Goal: Check status: Check status

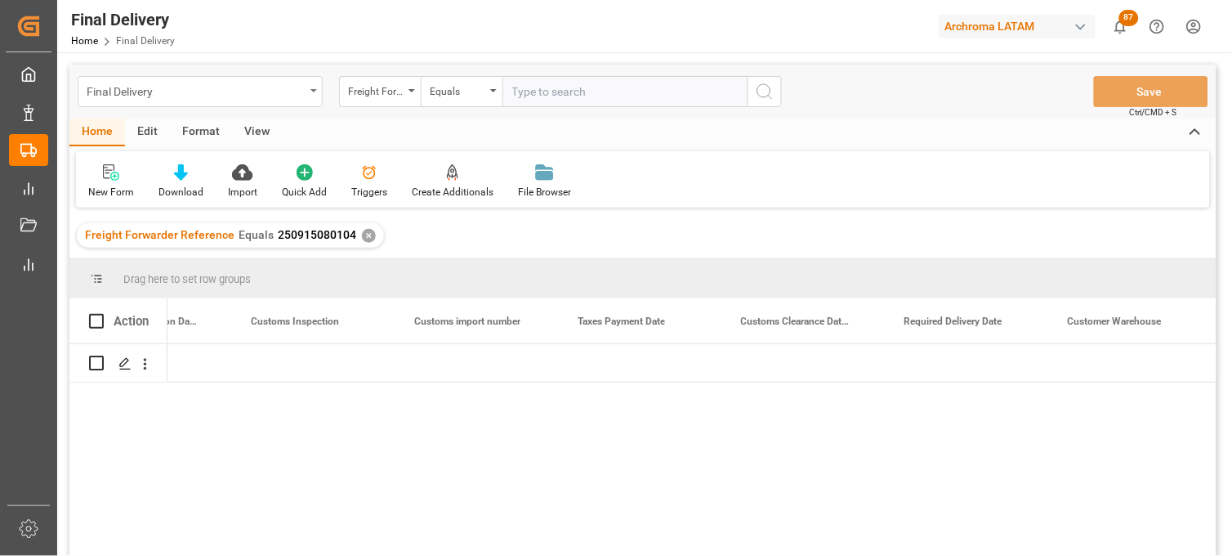
scroll to position [0, 1734]
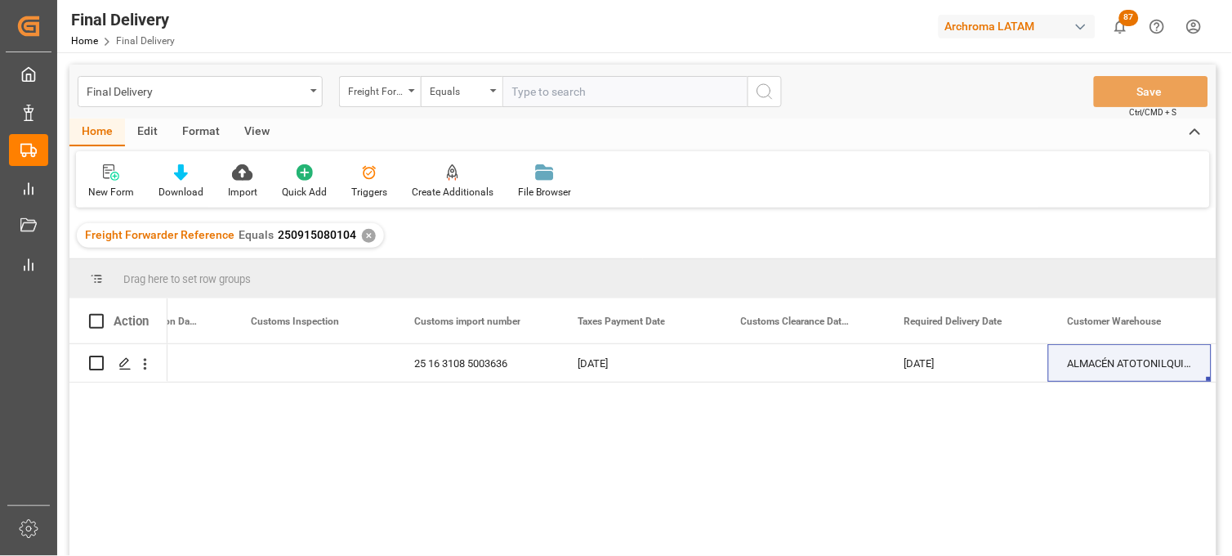
click at [328, 240] on span "250915080104" at bounding box center [317, 234] width 78 height 13
click at [362, 235] on div "✕" at bounding box center [369, 236] width 14 height 14
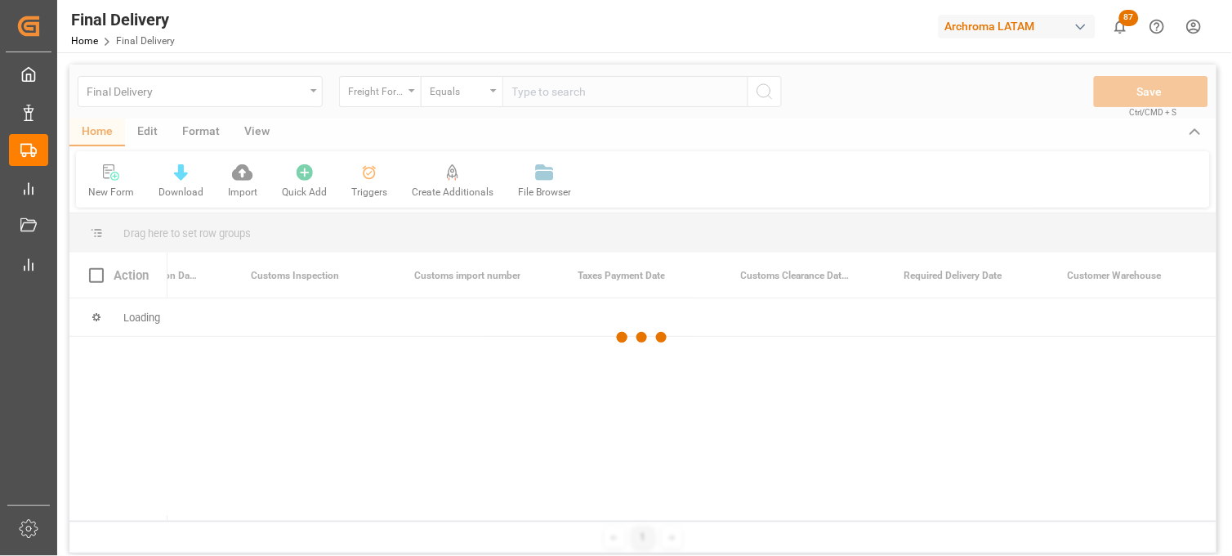
click at [521, 92] on div at bounding box center [642, 338] width 1147 height 546
click at [528, 90] on div at bounding box center [642, 338] width 1147 height 546
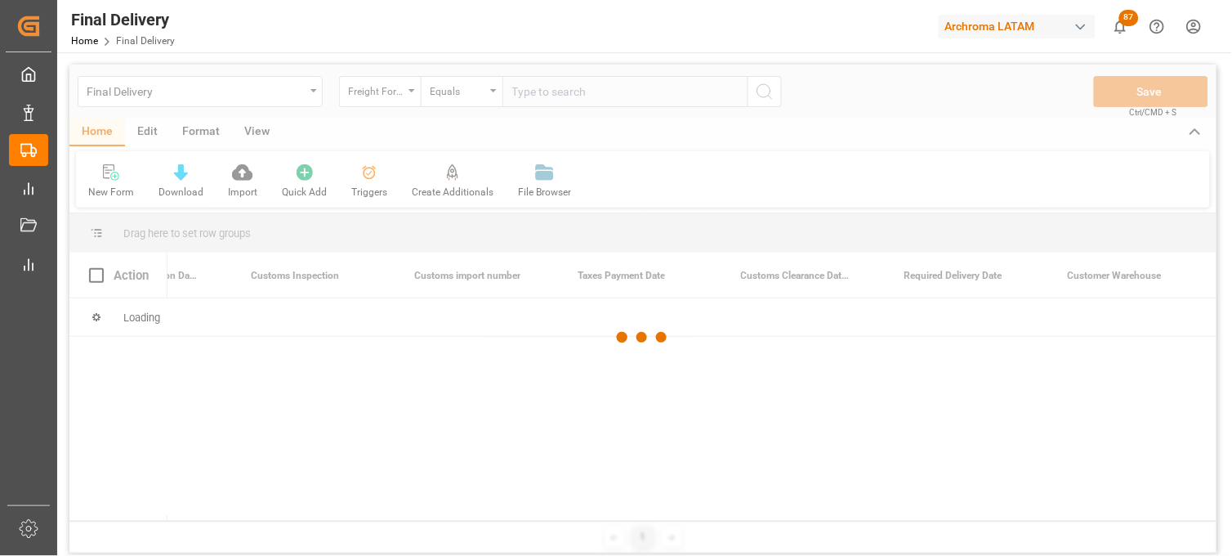
click at [528, 92] on div at bounding box center [642, 338] width 1147 height 546
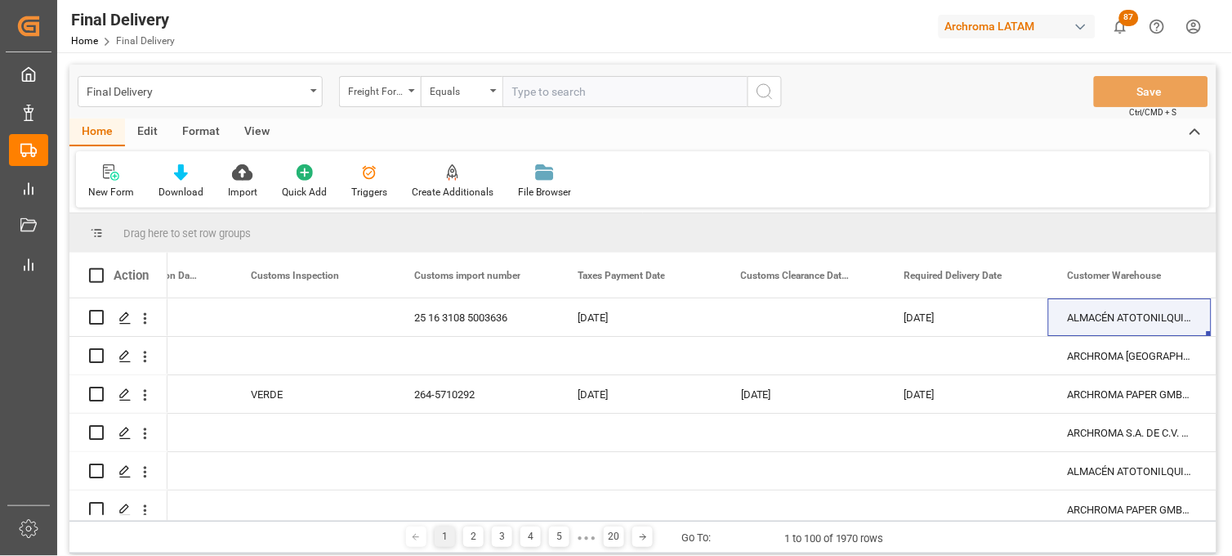
click at [529, 96] on input "text" at bounding box center [624, 91] width 245 height 31
paste input "250915080021"
type input "250915080021"
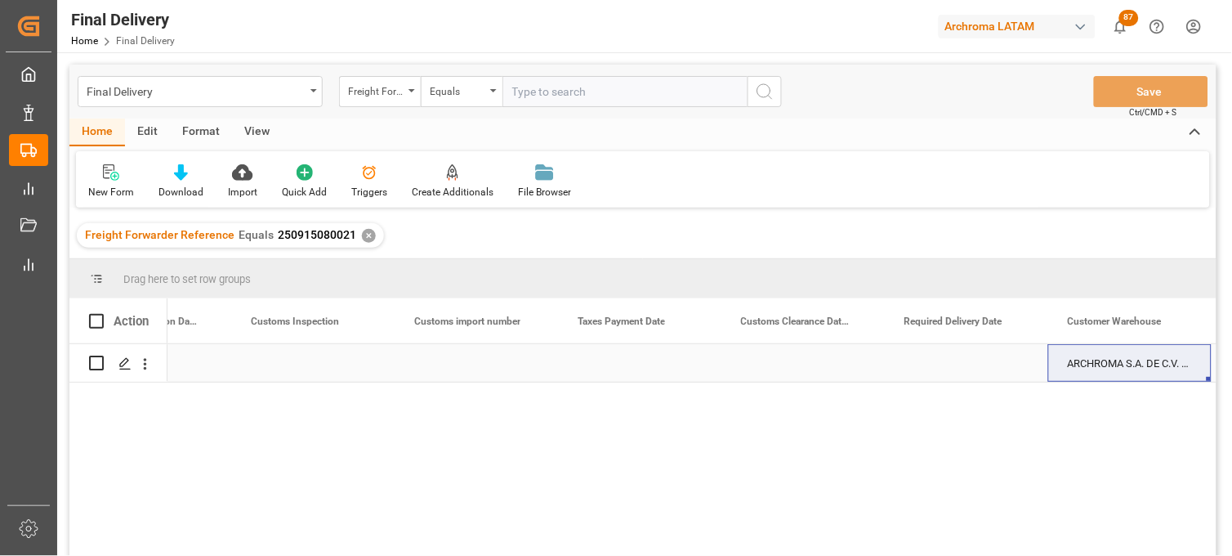
click at [626, 362] on div "Press SPACE to select this row." at bounding box center [639, 363] width 163 height 38
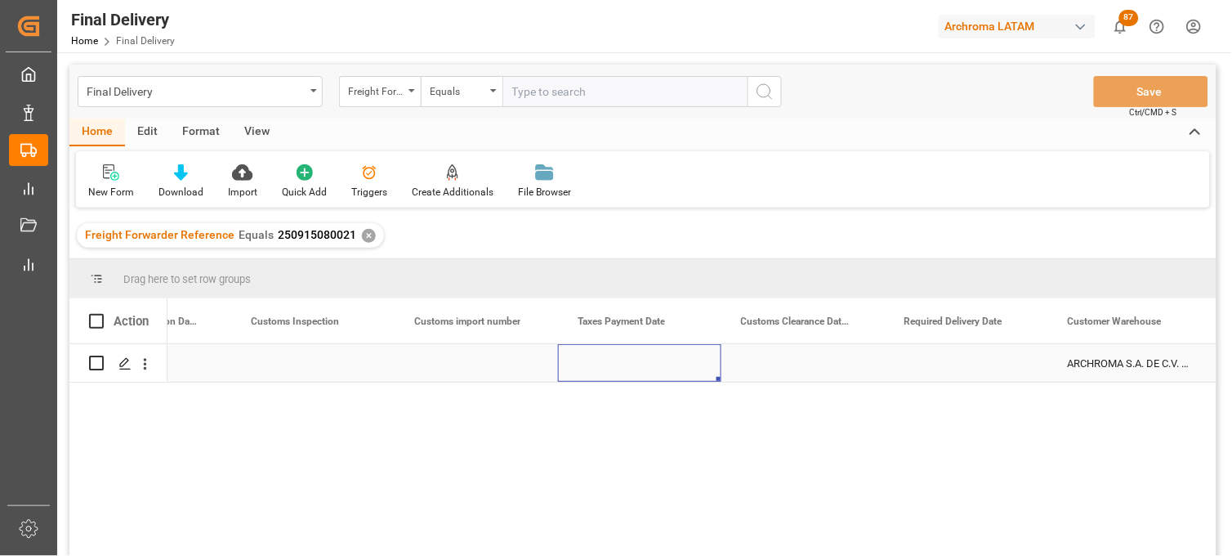
click at [626, 362] on div "Press SPACE to select this row." at bounding box center [639, 363] width 163 height 38
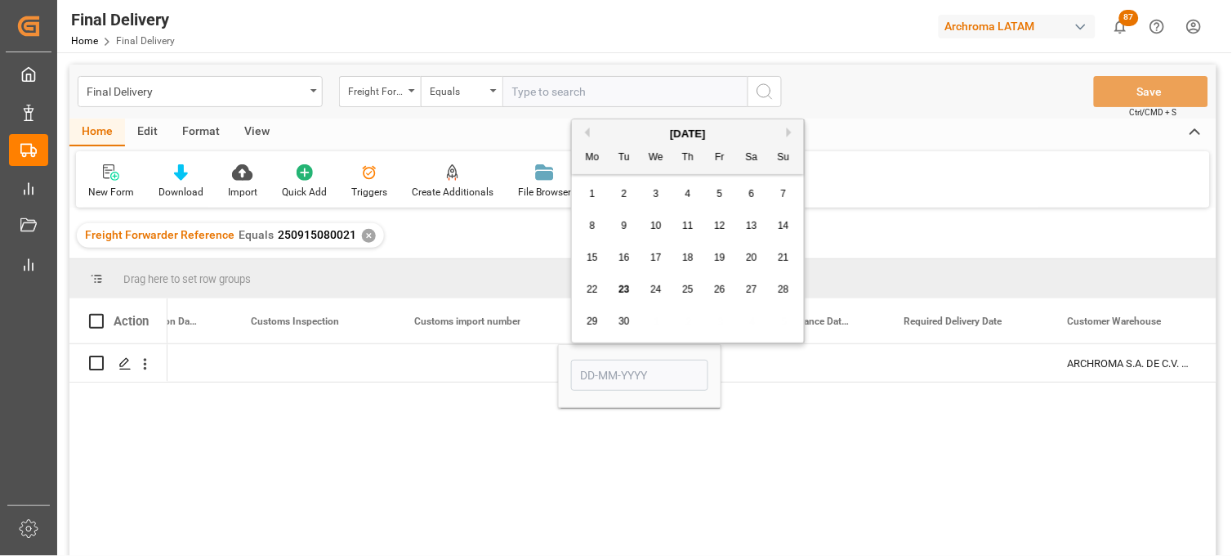
click at [622, 282] on div "23" at bounding box center [624, 290] width 20 height 20
type input "[DATE]"
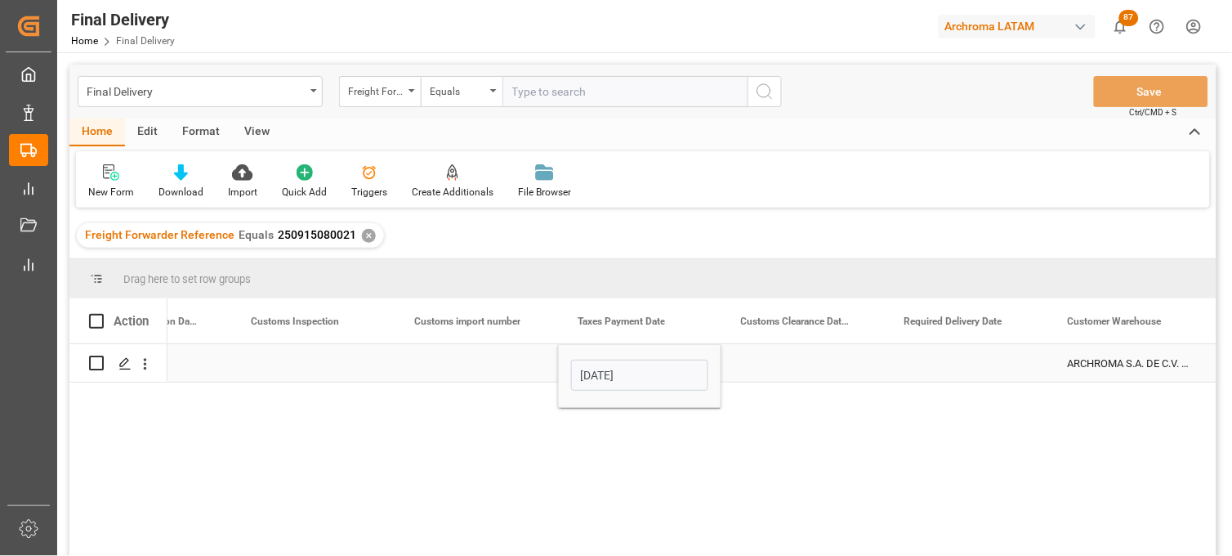
click at [524, 377] on div "Press SPACE to select this row." at bounding box center [476, 363] width 163 height 38
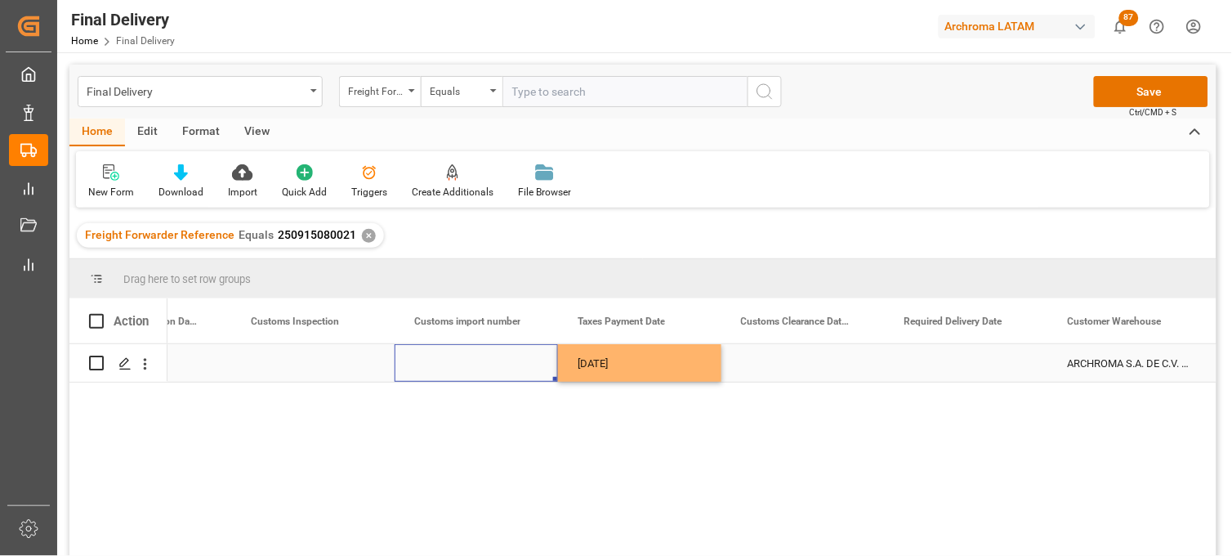
click at [449, 361] on div "Press SPACE to select this row." at bounding box center [476, 363] width 163 height 38
click at [450, 361] on div "Press SPACE to select this row." at bounding box center [476, 363] width 163 height 38
click at [453, 361] on input "Press SPACE to select this row." at bounding box center [476, 372] width 137 height 31
paste input "25 16 3108 5003636"
type input "25 16 3108 5003636"
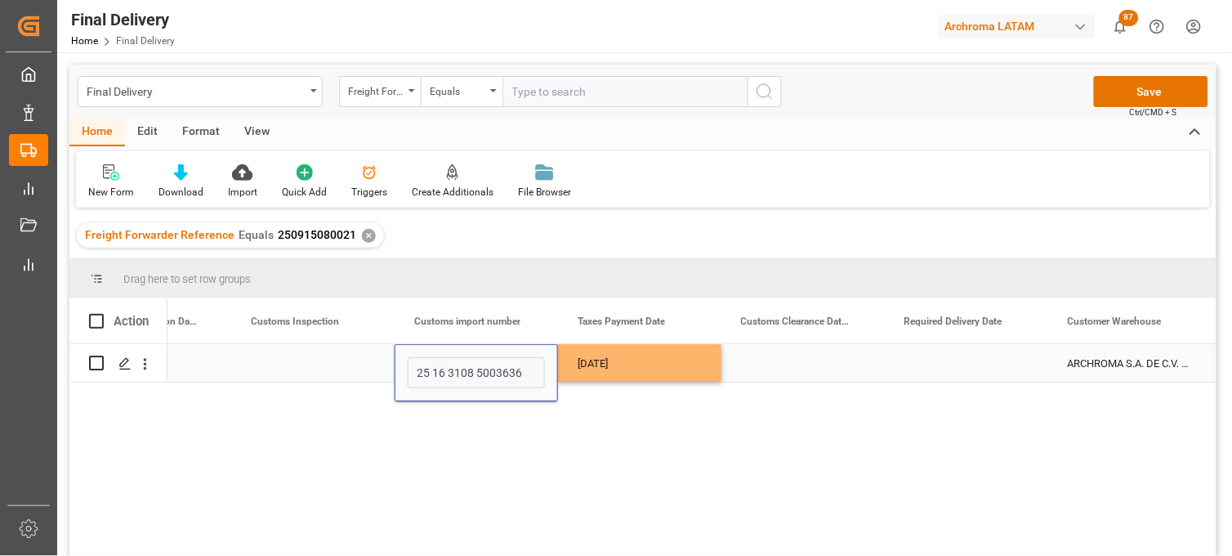
click at [603, 365] on div "[DATE]" at bounding box center [639, 363] width 163 height 38
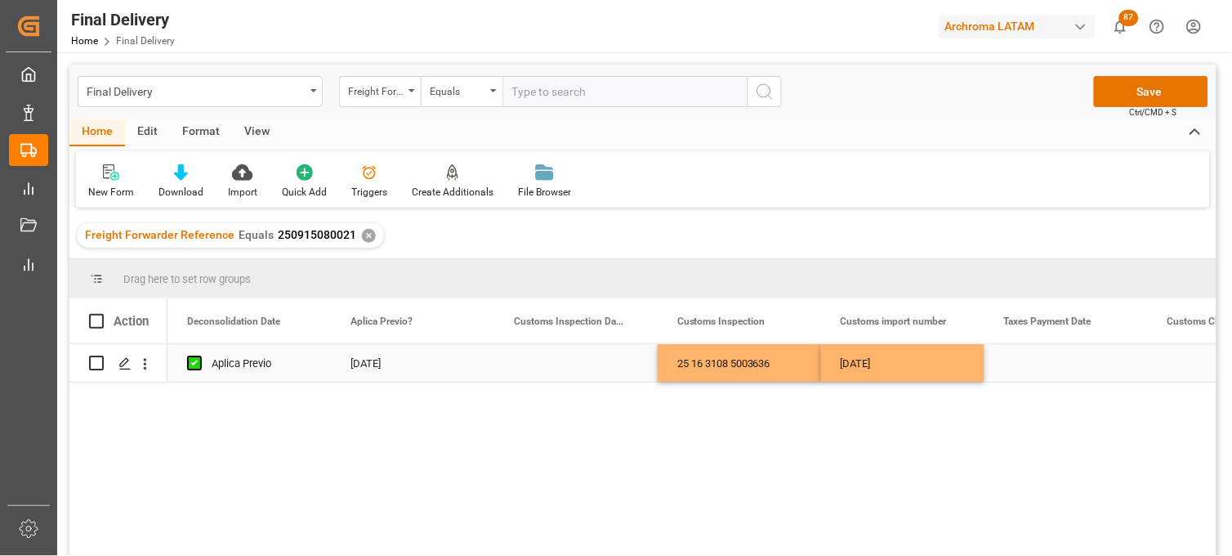
scroll to position [0, 1307]
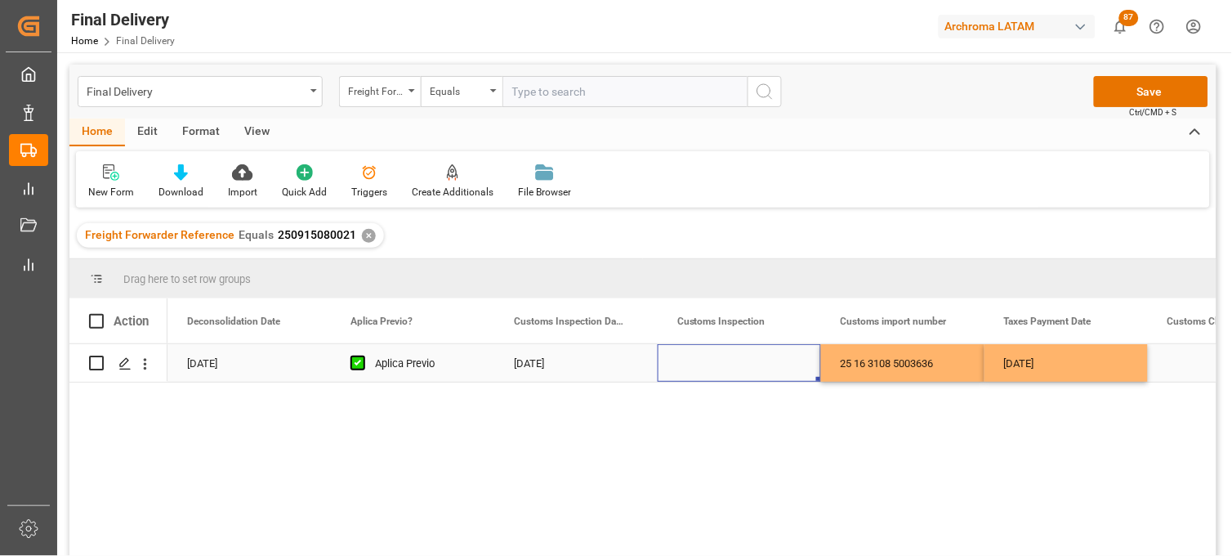
click at [744, 364] on div "Press SPACE to select this row." at bounding box center [739, 363] width 163 height 38
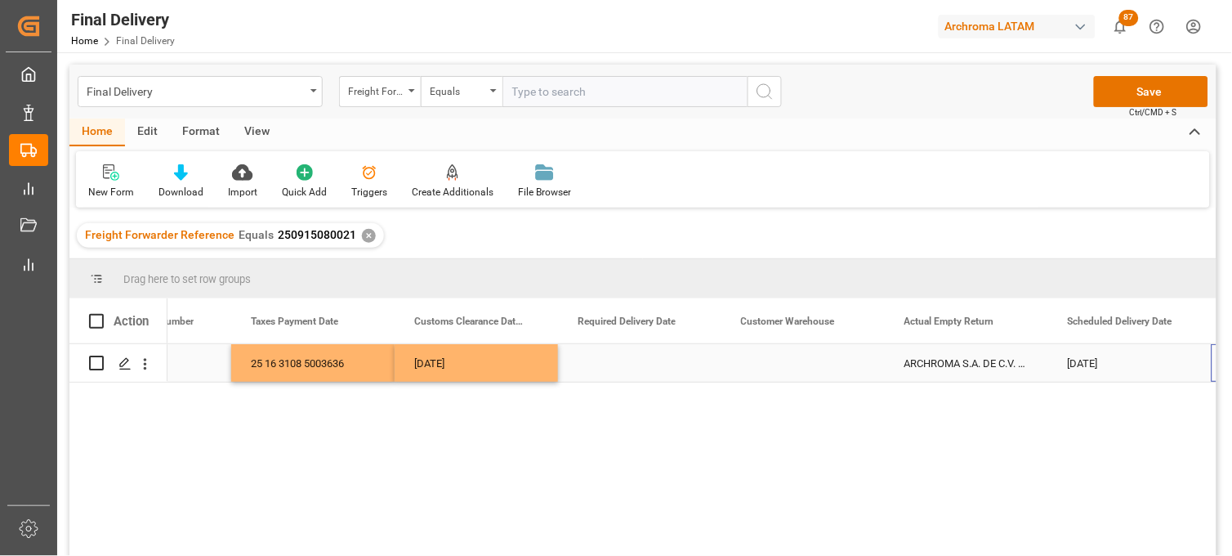
scroll to position [0, 2061]
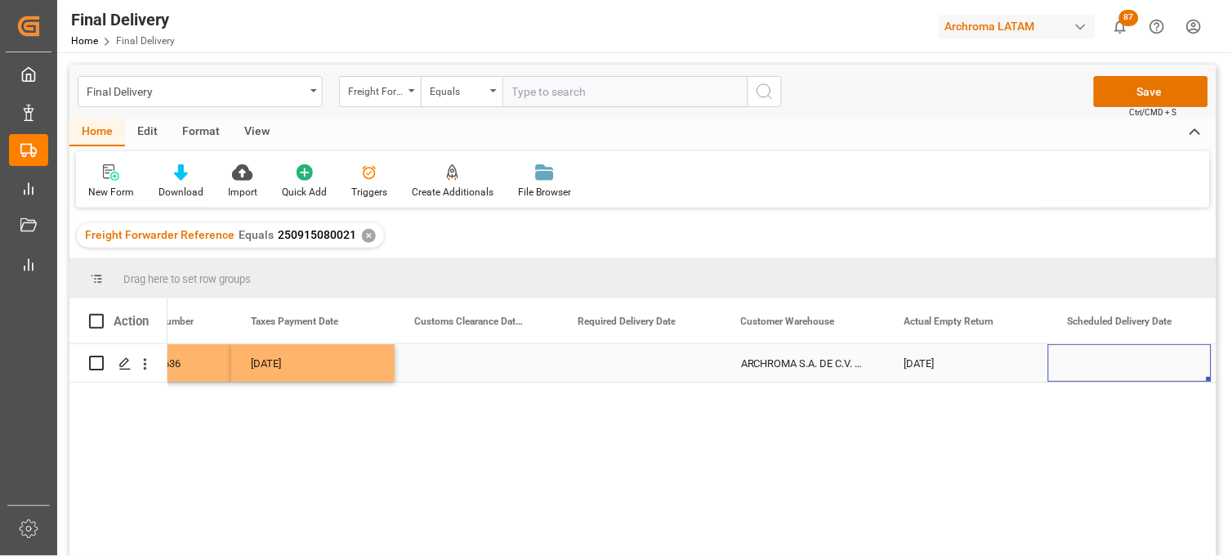
click at [630, 362] on div "Press SPACE to select this row." at bounding box center [639, 363] width 163 height 38
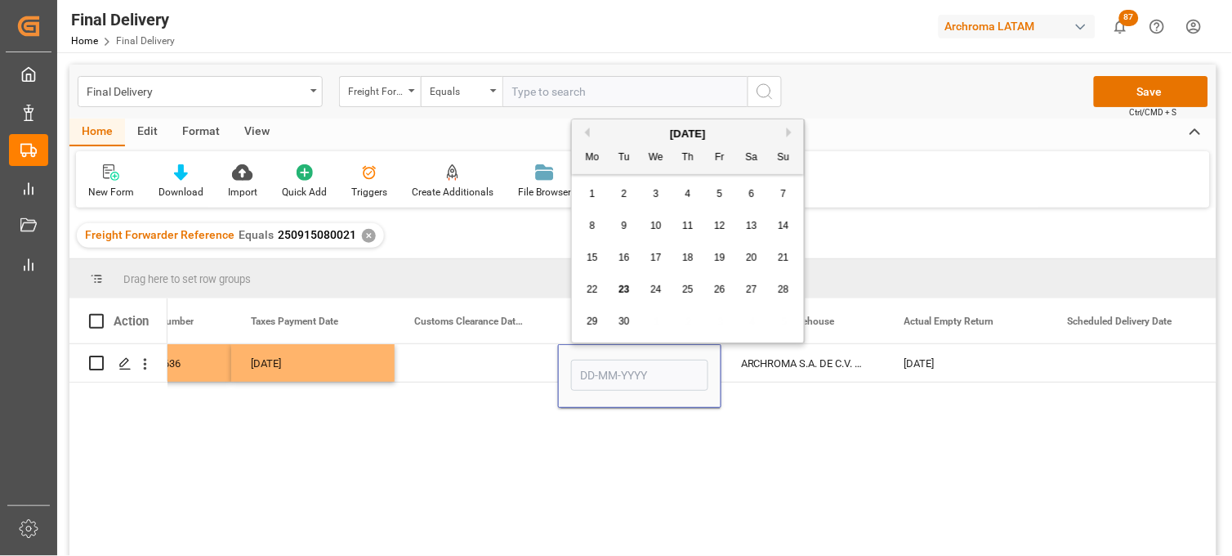
click at [715, 292] on span "26" at bounding box center [719, 289] width 11 height 11
type input "[DATE]"
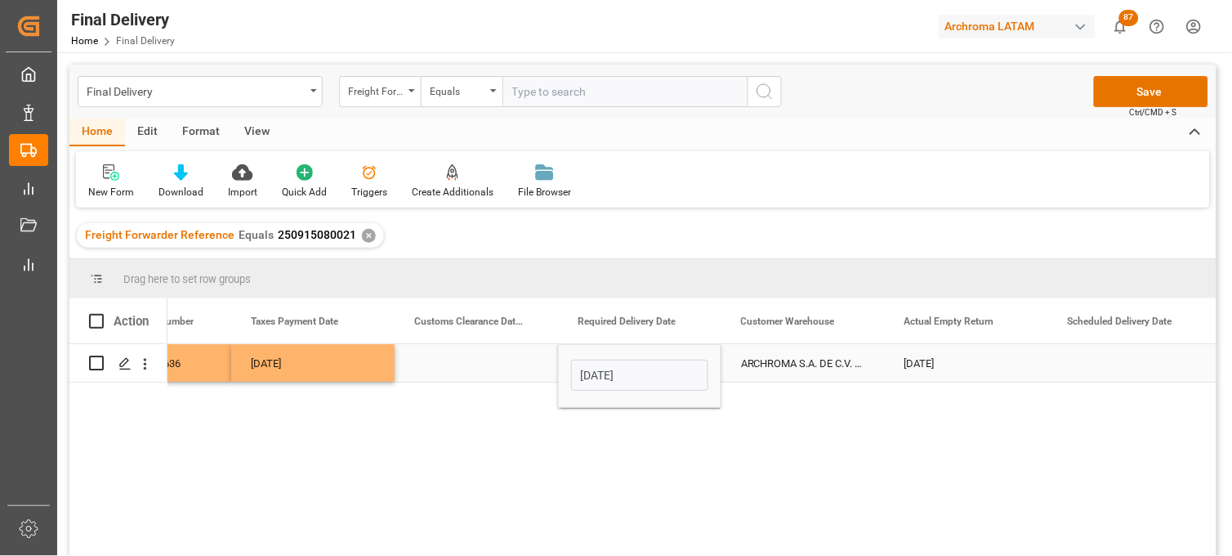
click at [777, 377] on div "ARCHROMA S.A. DE C.V. ([PERSON_NAME])" at bounding box center [802, 363] width 163 height 38
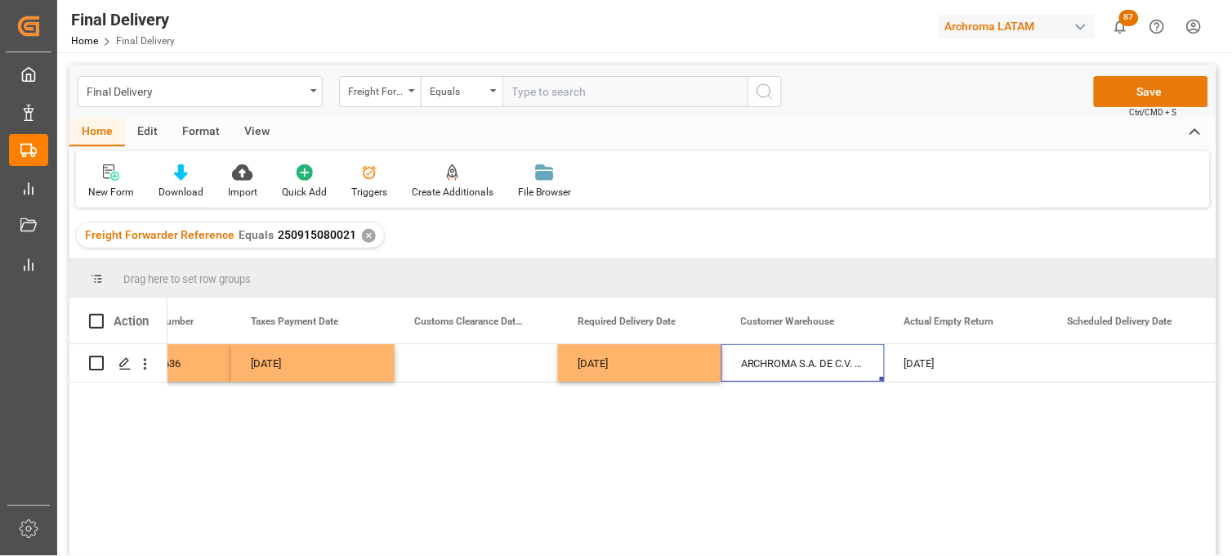
click at [1105, 96] on button "Save" at bounding box center [1151, 91] width 114 height 31
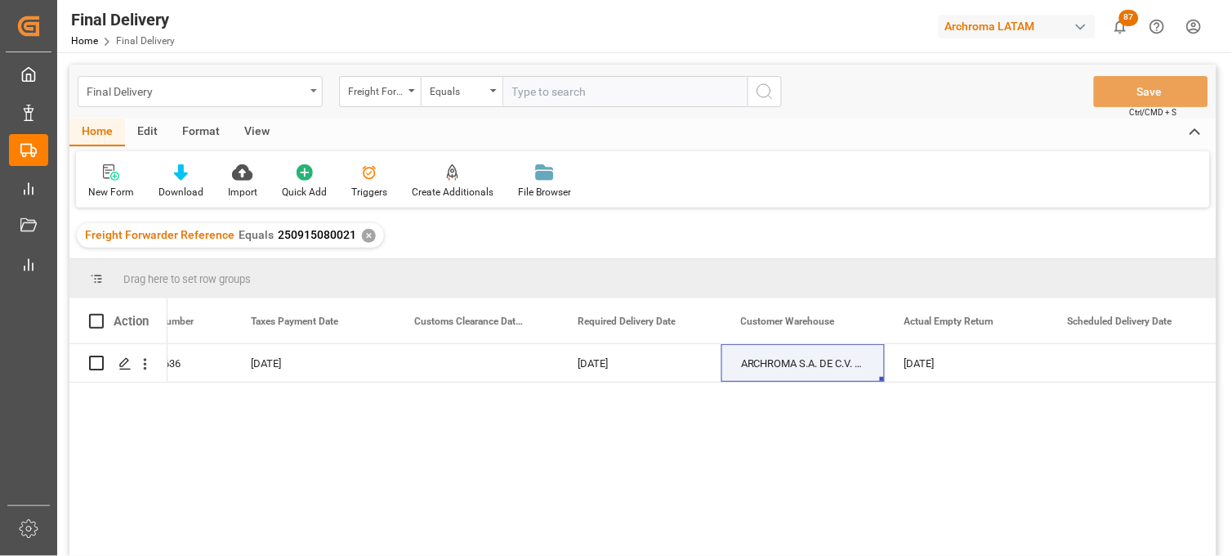
click at [243, 92] on div "Final Delivery" at bounding box center [196, 90] width 218 height 20
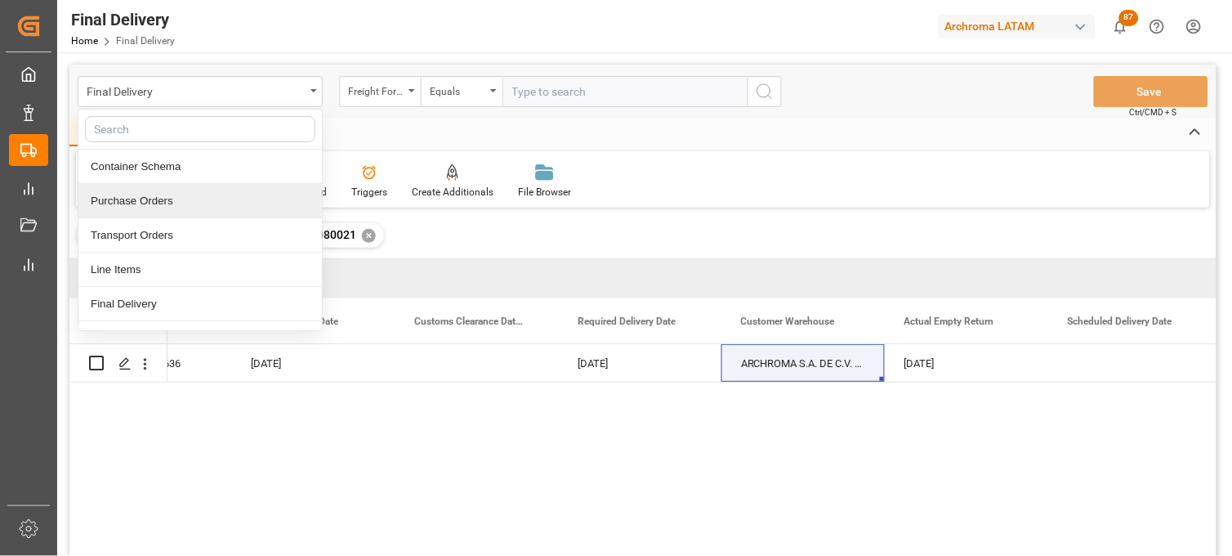
click at [180, 204] on div "Purchase Orders" at bounding box center [199, 201] width 243 height 34
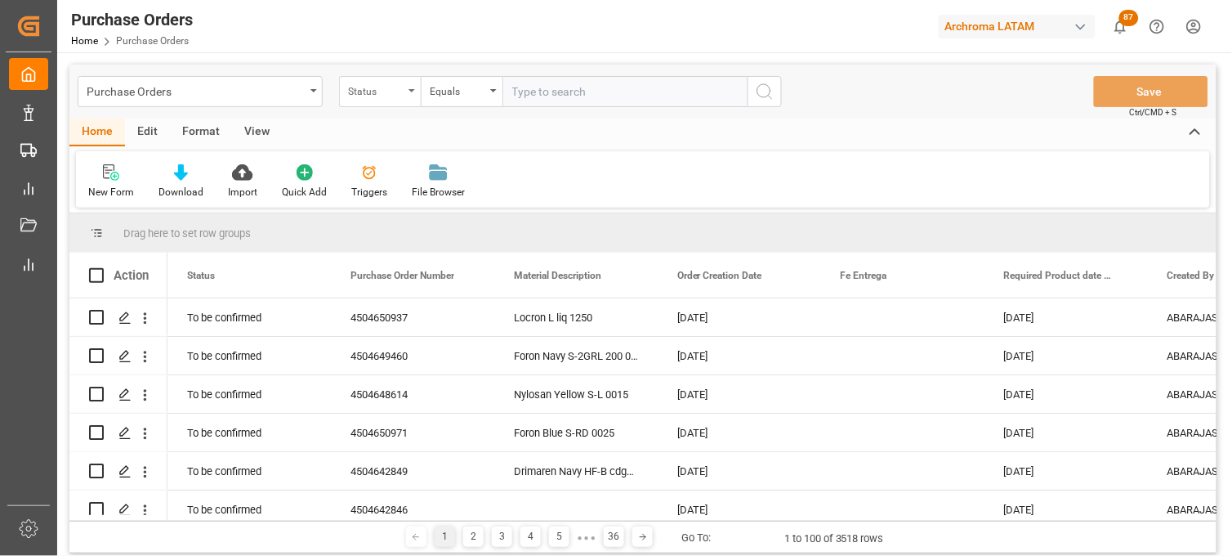
click at [414, 89] on icon "open menu" at bounding box center [412, 90] width 7 height 3
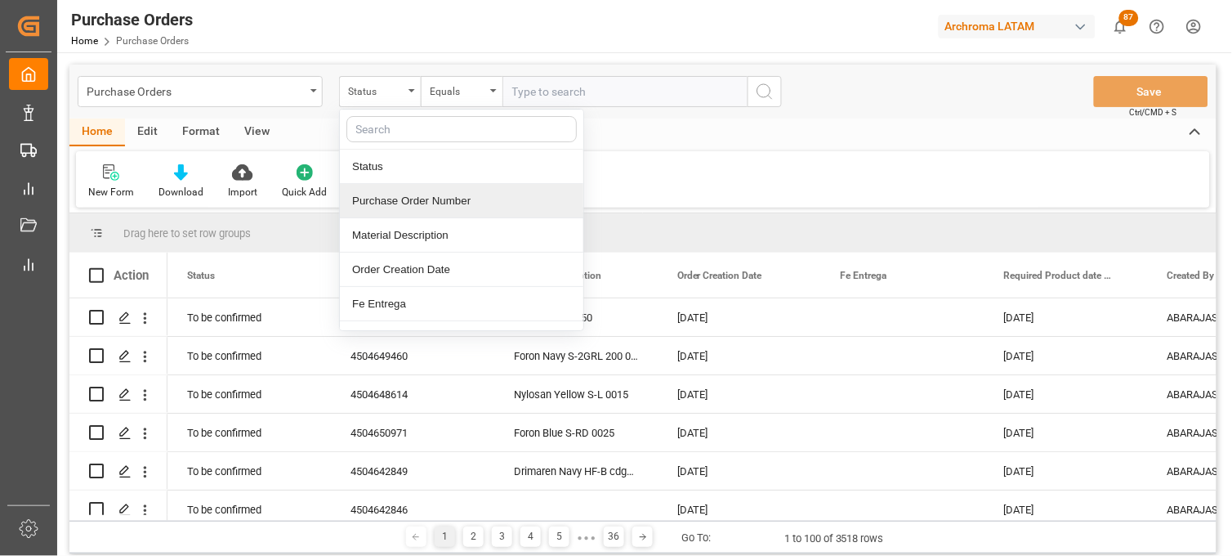
click at [394, 198] on div "Purchase Order Number" at bounding box center [461, 201] width 243 height 34
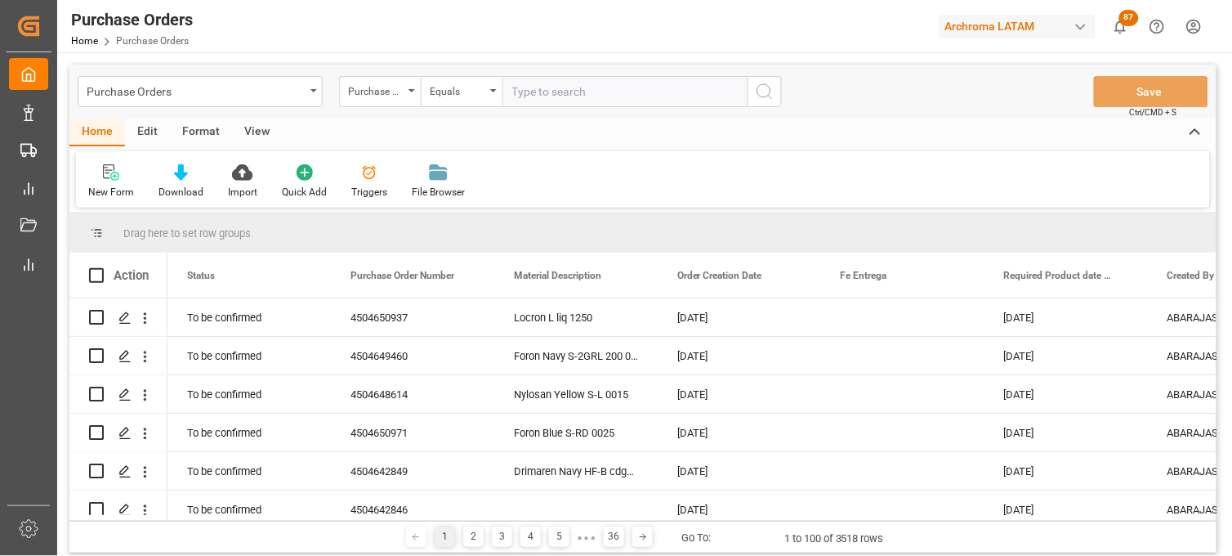
click at [583, 74] on div "Purchase Orders Purchase Order Number Equals Save Ctrl/CMD + S" at bounding box center [642, 92] width 1147 height 54
drag, startPoint x: 583, startPoint y: 74, endPoint x: 566, endPoint y: 84, distance: 19.5
click at [566, 84] on input "text" at bounding box center [624, 91] width 245 height 31
paste input "4504642846"
type input "4504642846"
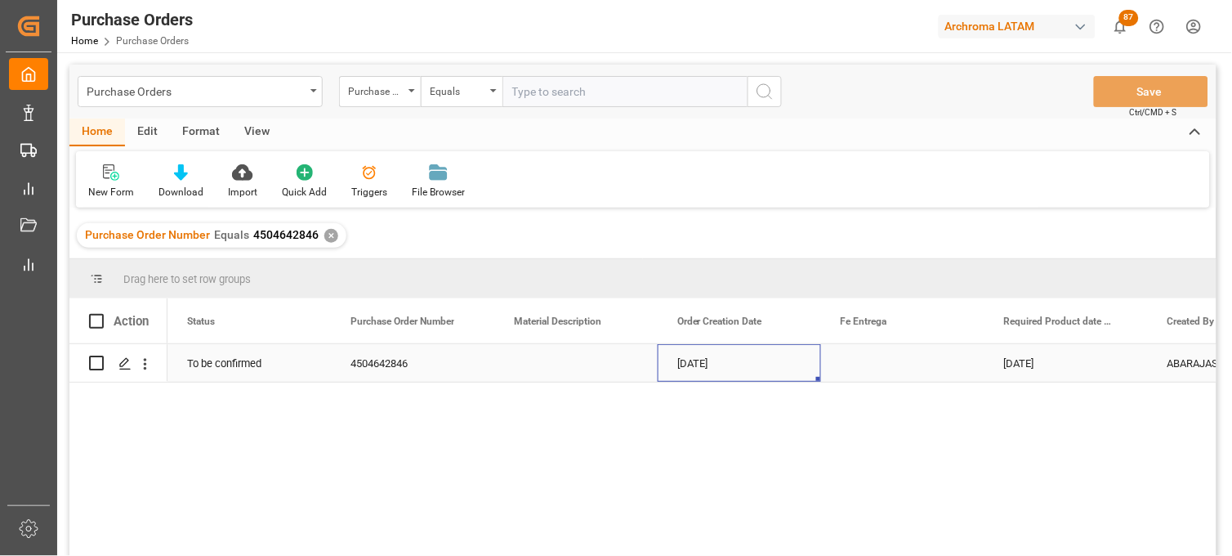
click at [719, 353] on div "[DATE]" at bounding box center [739, 363] width 163 height 38
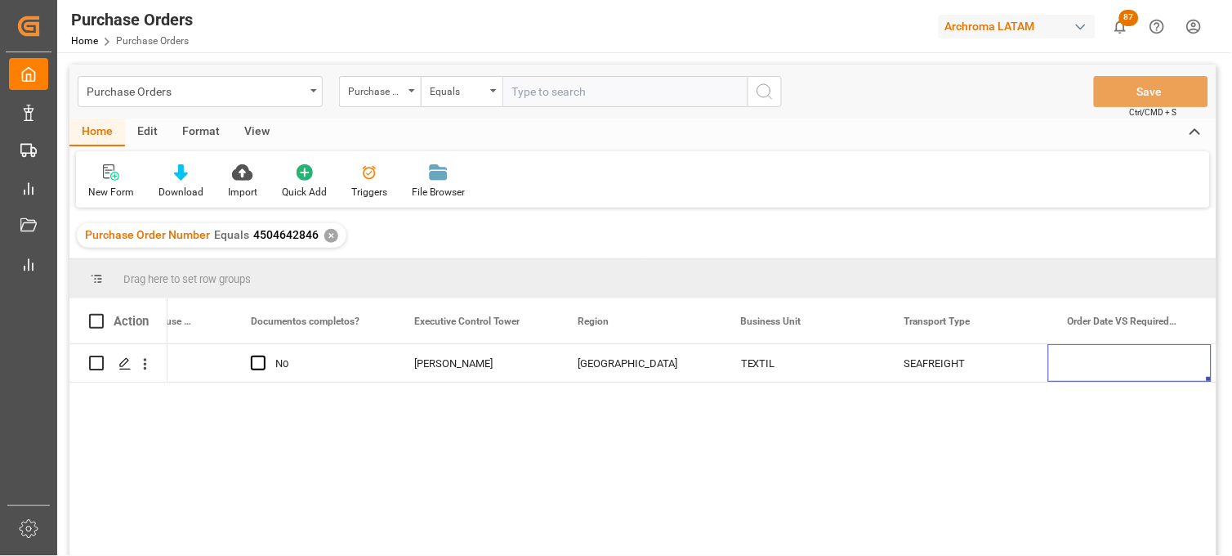
click at [328, 233] on div "✕" at bounding box center [331, 236] width 14 height 14
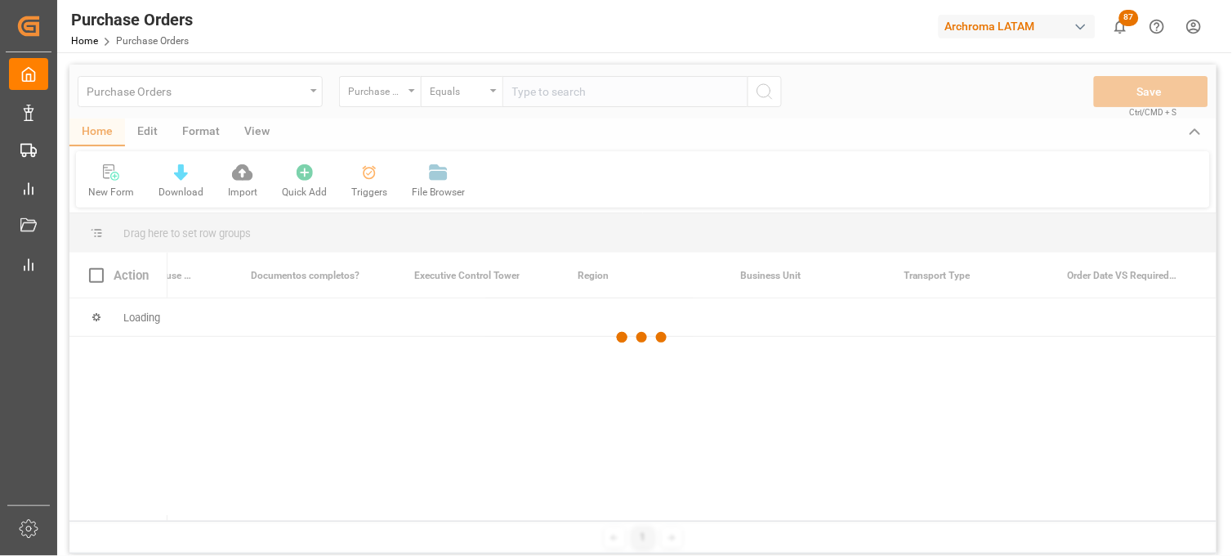
click at [534, 90] on div at bounding box center [642, 338] width 1147 height 546
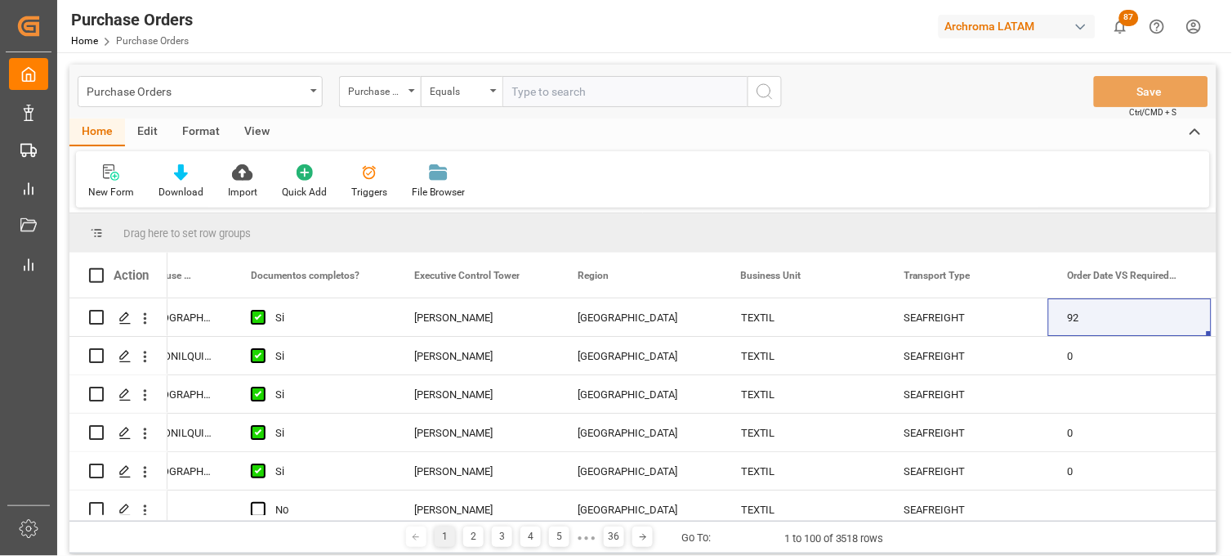
click at [543, 92] on input "text" at bounding box center [624, 91] width 245 height 31
paste input "4504650971"
type input "4504650971"
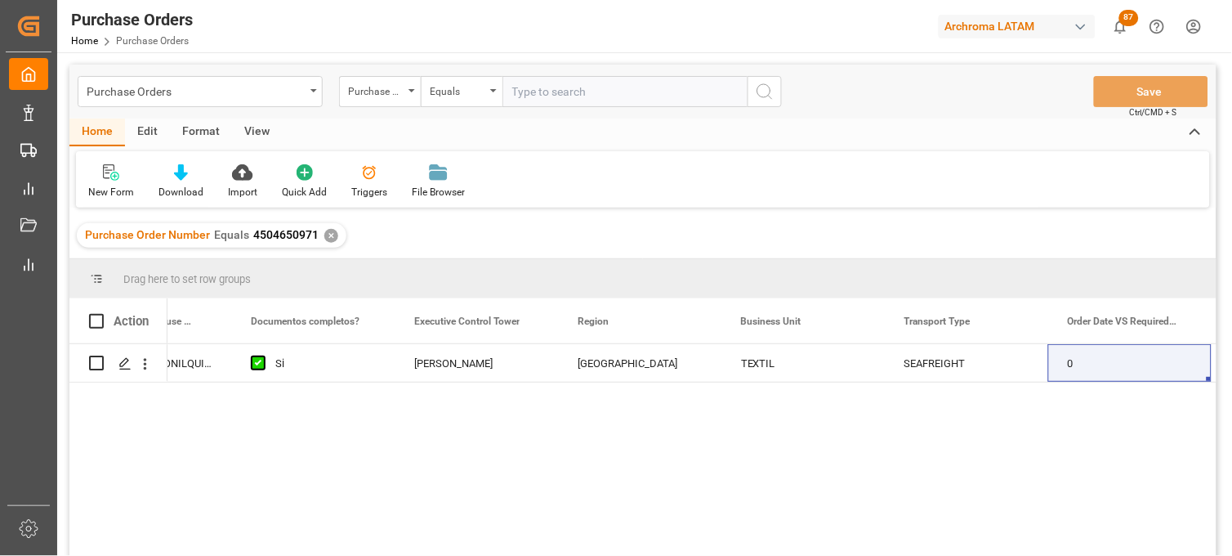
click at [328, 234] on div "✕" at bounding box center [331, 236] width 14 height 14
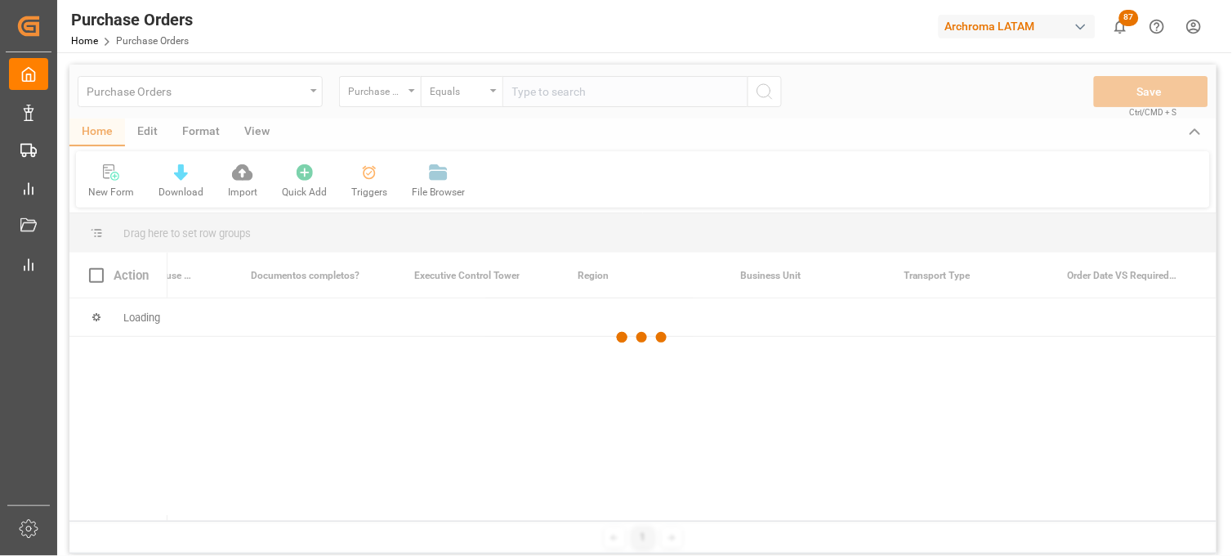
click at [539, 92] on div at bounding box center [642, 338] width 1147 height 546
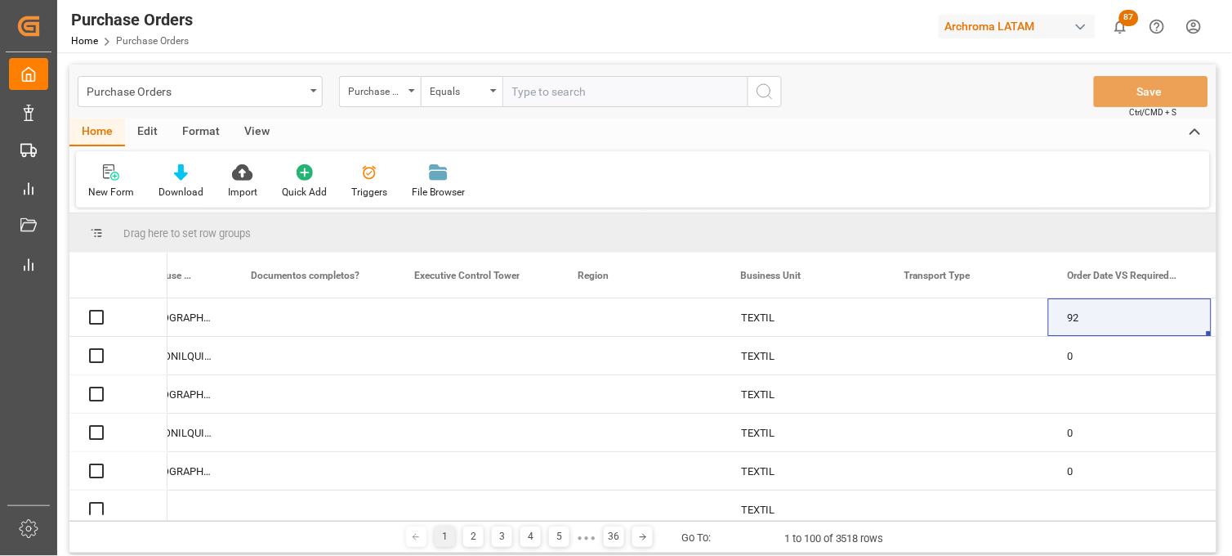
click at [539, 92] on input "text" at bounding box center [624, 91] width 245 height 31
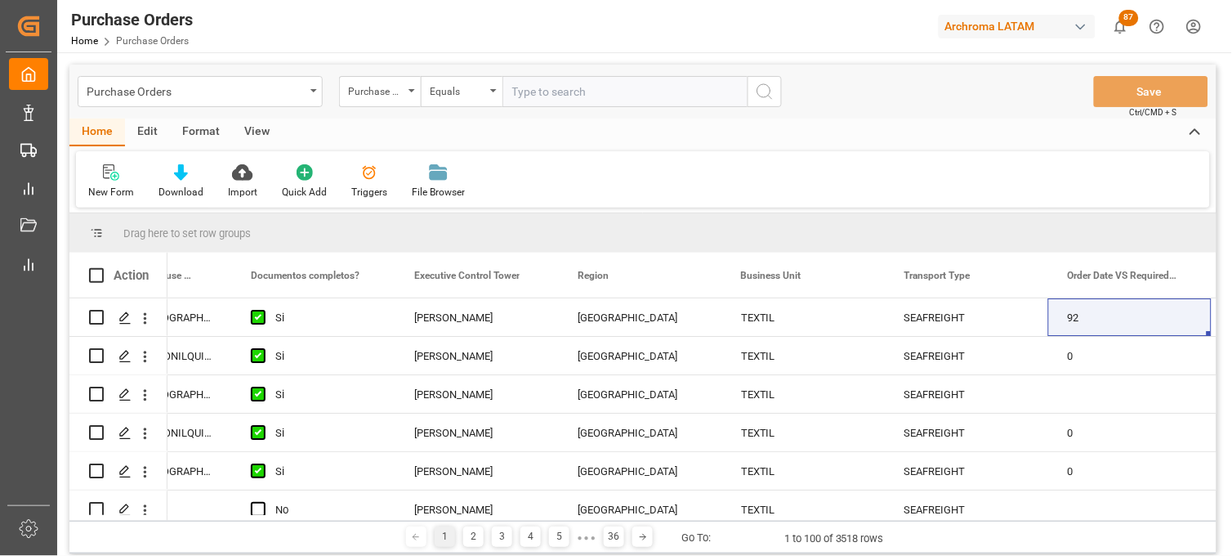
click at [540, 92] on input "text" at bounding box center [624, 91] width 245 height 31
click at [540, 93] on input "text" at bounding box center [624, 91] width 245 height 31
paste input "4504648614"
type input "4504648614"
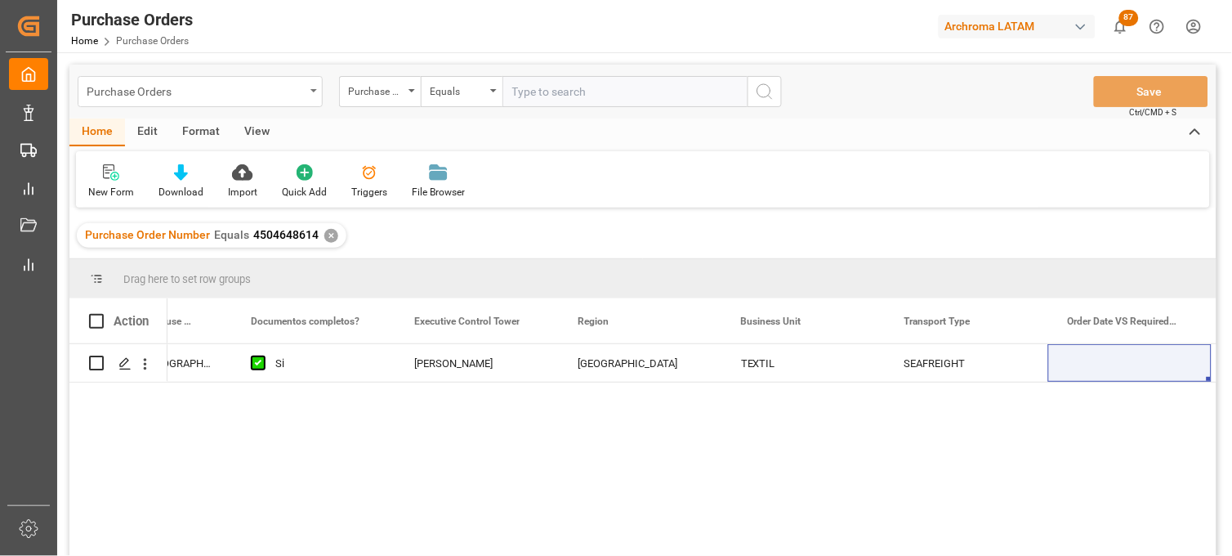
click at [265, 105] on div "Purchase Orders" at bounding box center [200, 91] width 245 height 31
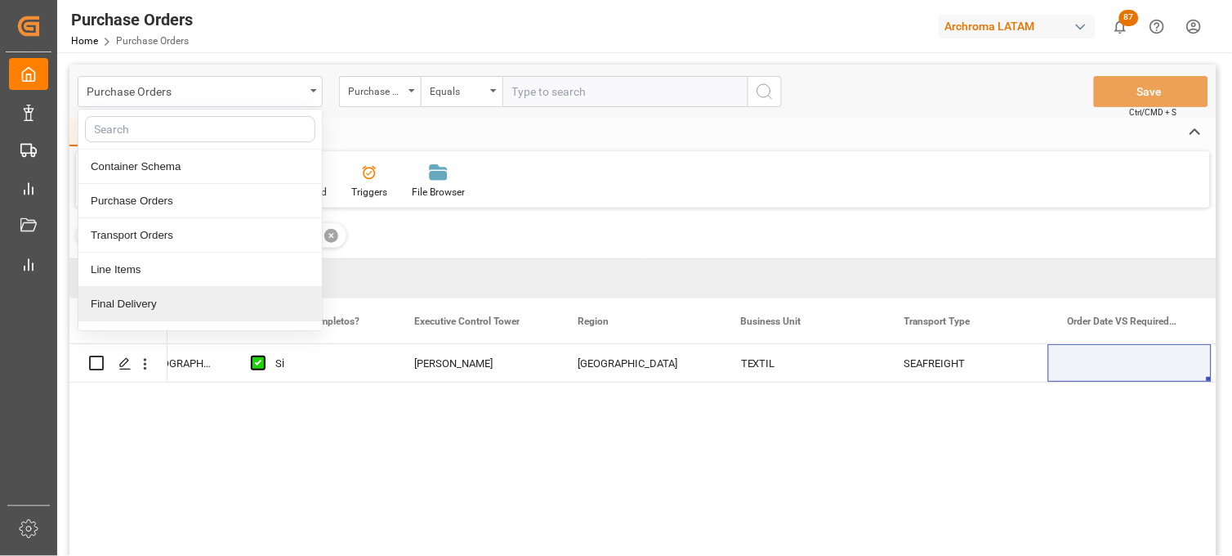
click at [226, 315] on div "Final Delivery" at bounding box center [199, 304] width 243 height 34
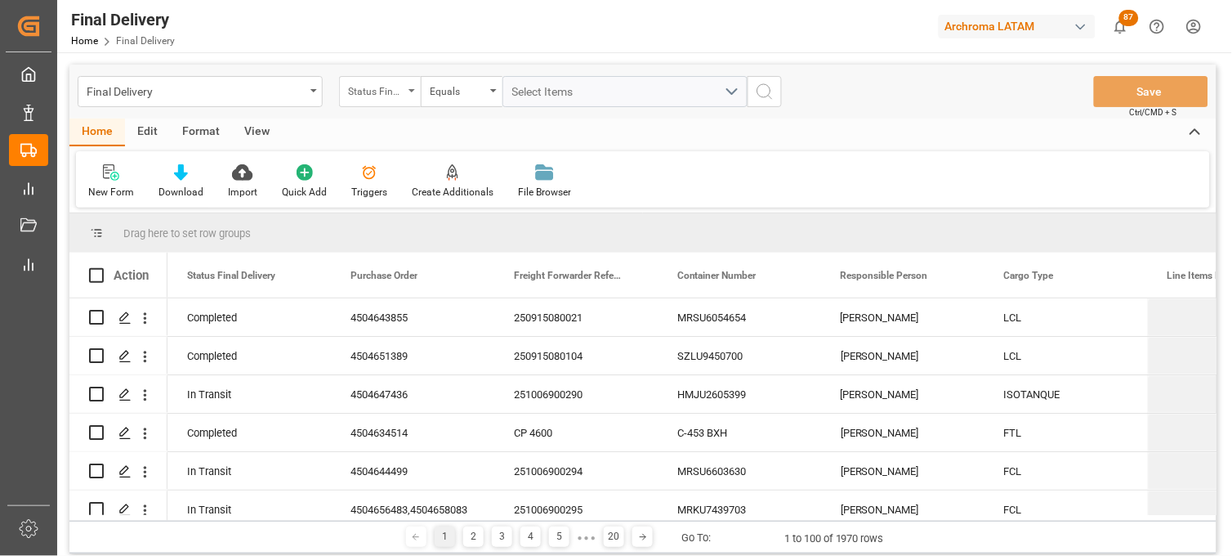
click at [393, 98] on div "Status Final Delivery" at bounding box center [376, 89] width 56 height 19
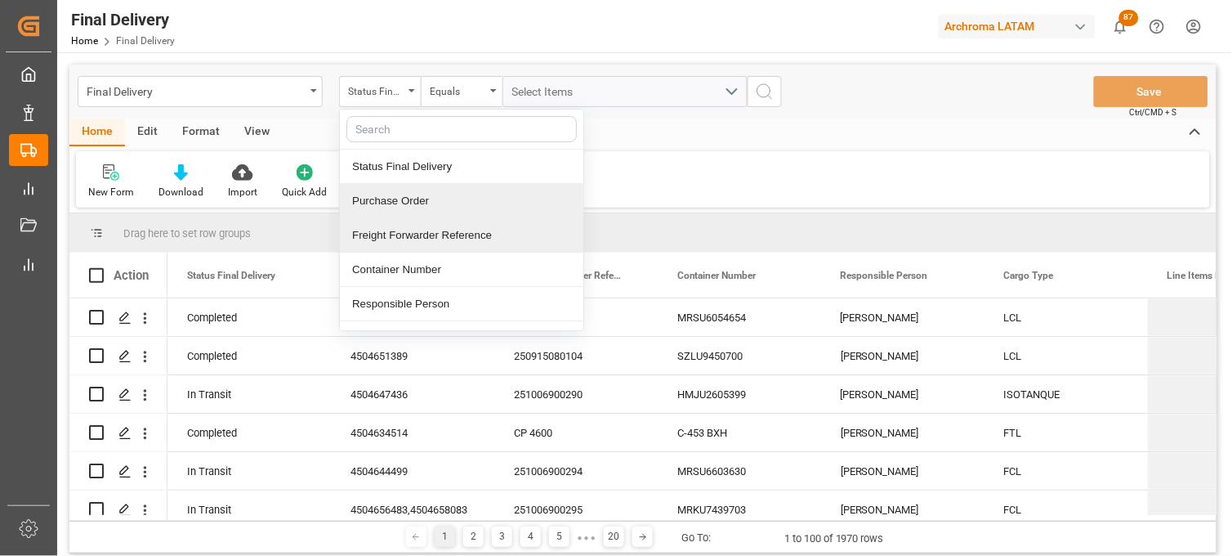
click at [413, 226] on div "Freight Forwarder Reference" at bounding box center [461, 235] width 243 height 34
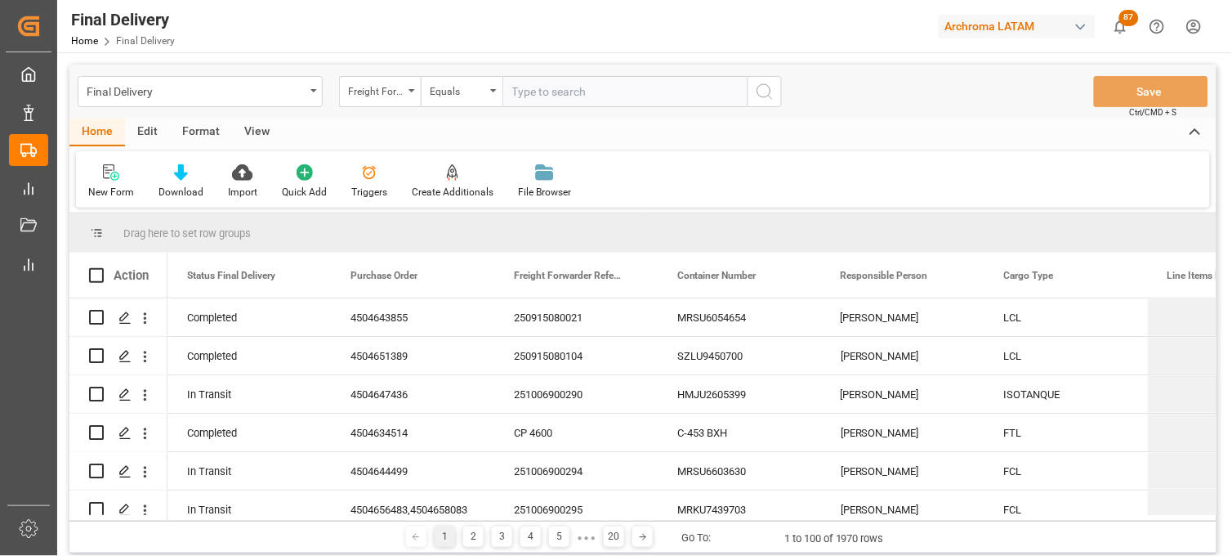
click at [519, 95] on input "text" at bounding box center [624, 91] width 245 height 31
type input "250915080069"
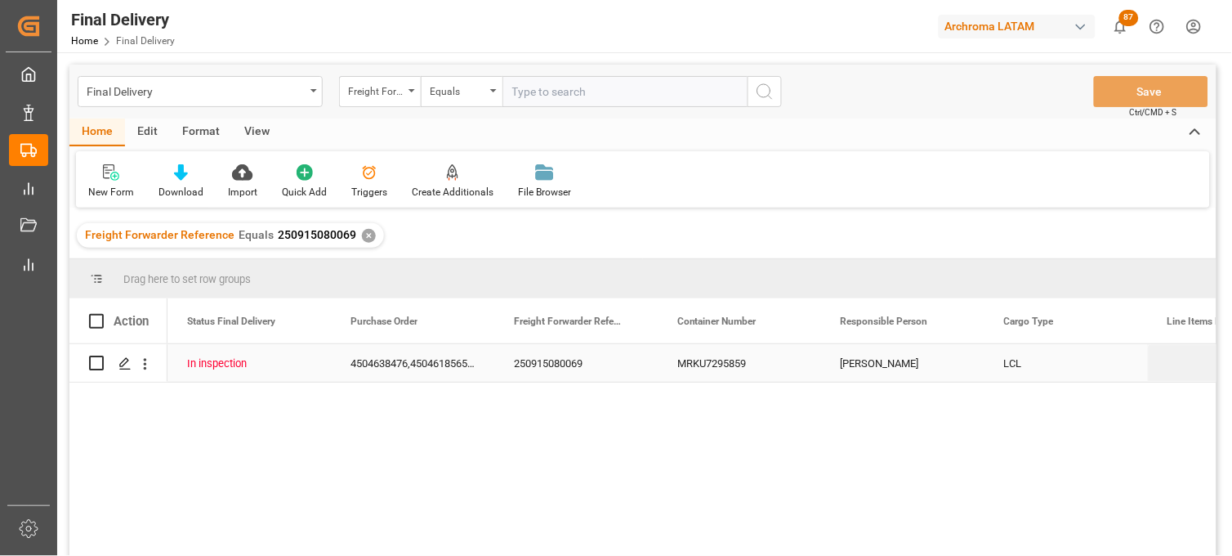
click at [685, 360] on div "MRKU7295859" at bounding box center [739, 363] width 163 height 38
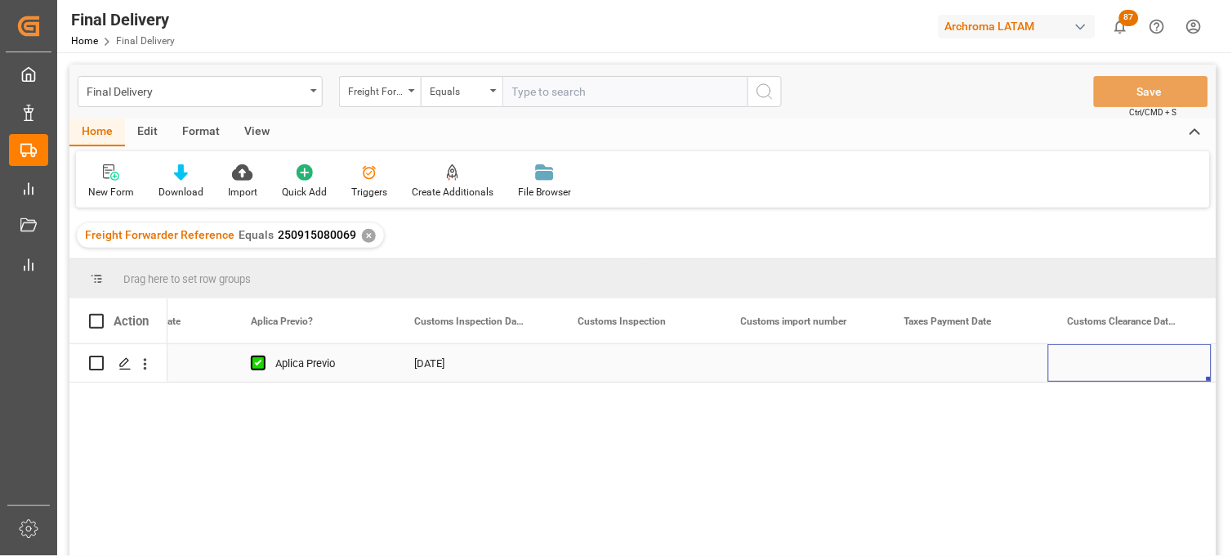
scroll to position [0, 1570]
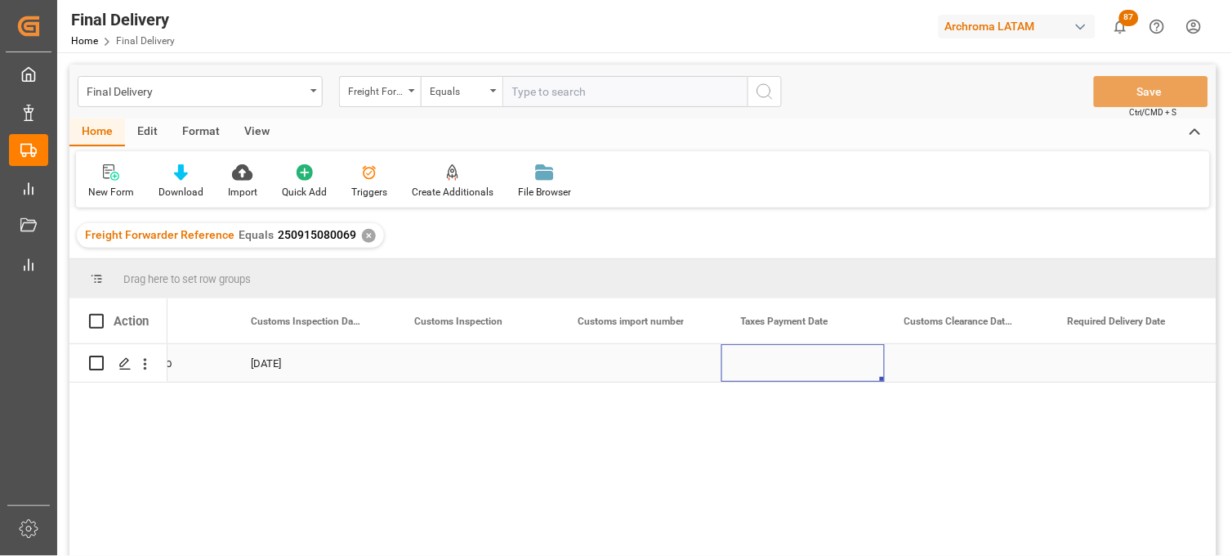
click at [787, 358] on div "Press SPACE to select this row." at bounding box center [802, 363] width 163 height 38
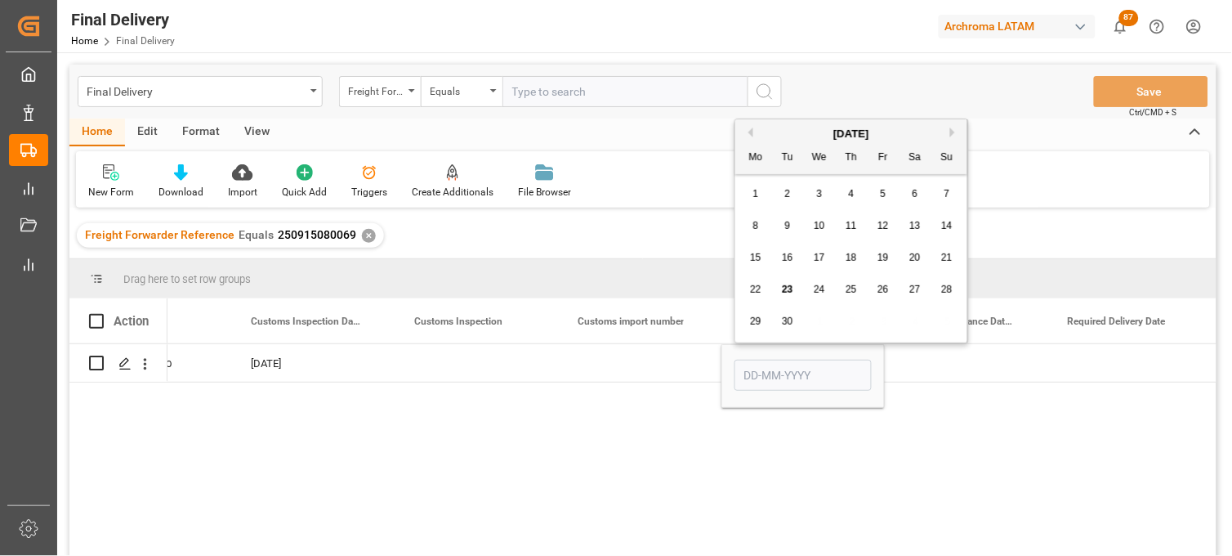
click at [788, 292] on span "23" at bounding box center [787, 289] width 11 height 11
type input "[DATE]"
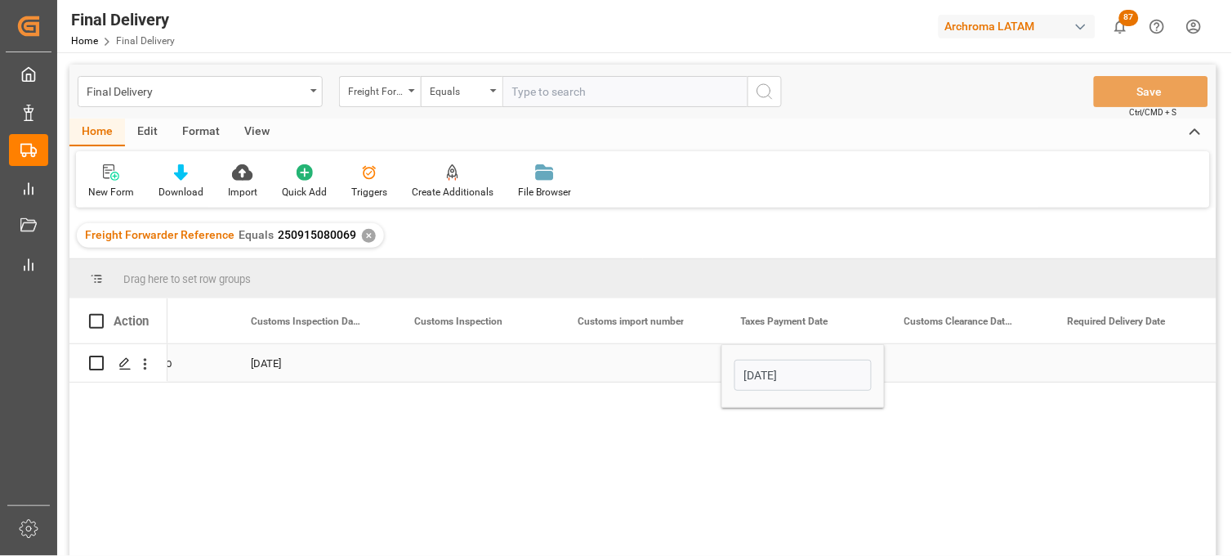
click at [674, 361] on div "Press SPACE to select this row." at bounding box center [639, 363] width 163 height 38
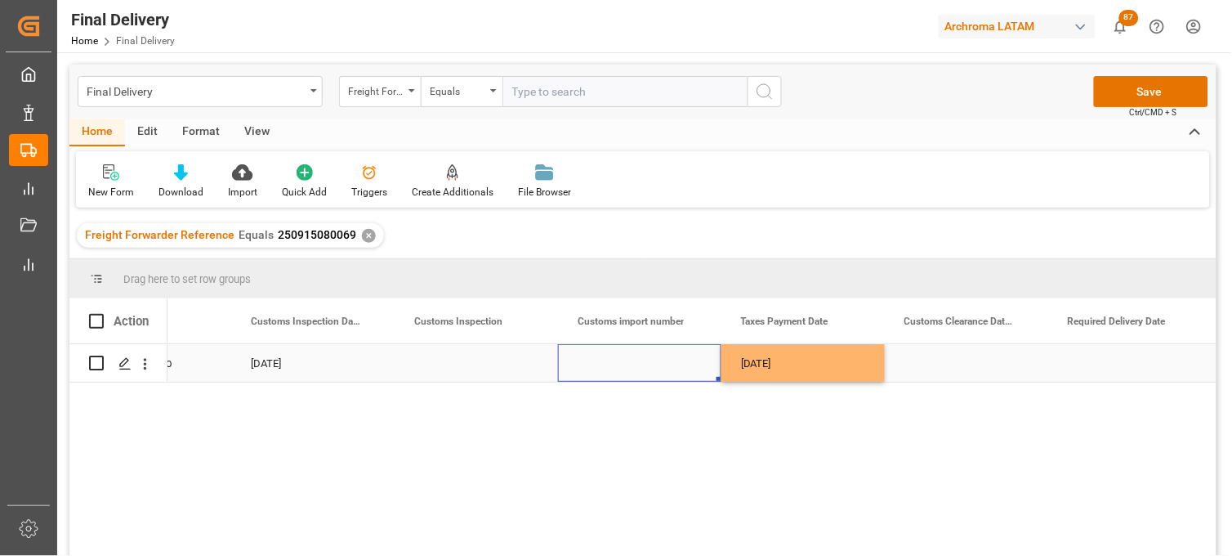
click at [625, 364] on div "Press SPACE to select this row." at bounding box center [639, 363] width 163 height 38
click at [625, 364] on input "Press SPACE to select this row." at bounding box center [639, 372] width 137 height 31
paste input "25 16 3108 5003841"
type input "25 16 3108 5003841"
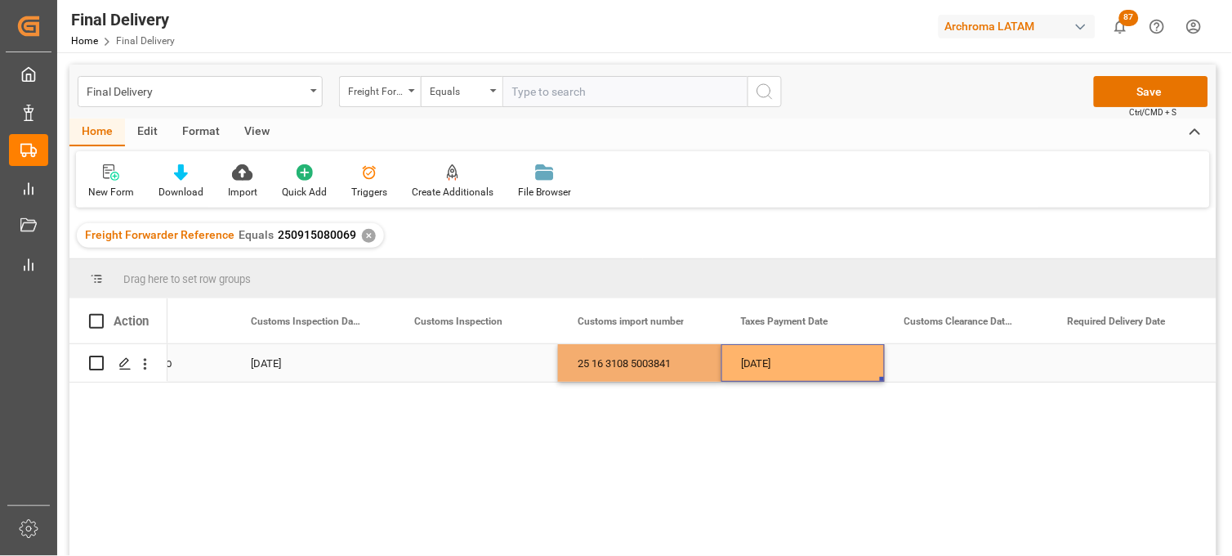
click at [747, 366] on div "[DATE]" at bounding box center [802, 363] width 163 height 38
click at [956, 347] on div "Press SPACE to select this row." at bounding box center [966, 363] width 163 height 38
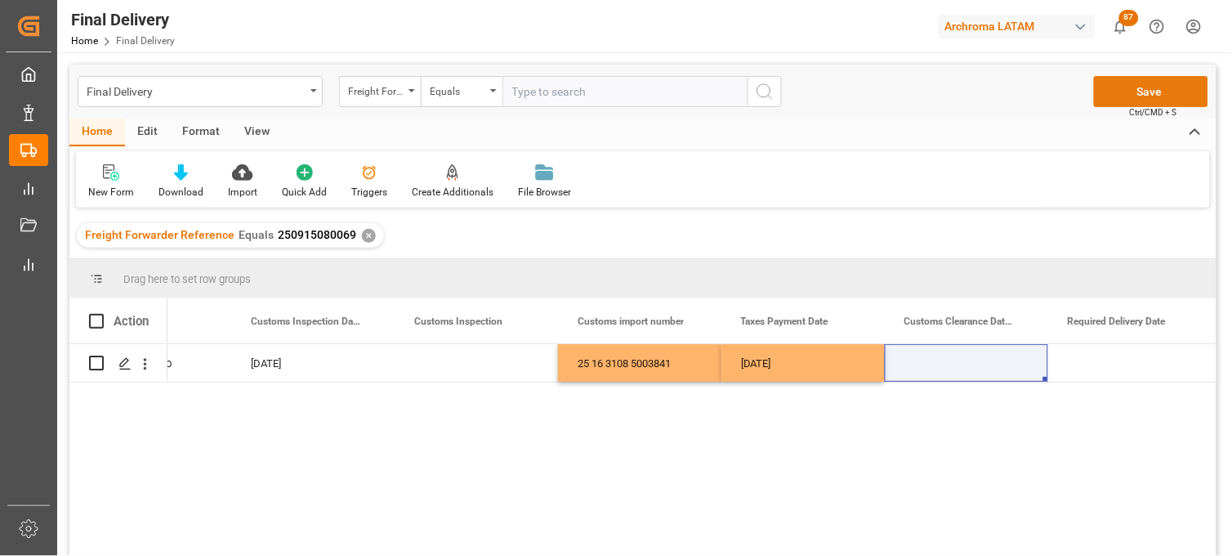
click at [1133, 100] on button "Save" at bounding box center [1151, 91] width 114 height 31
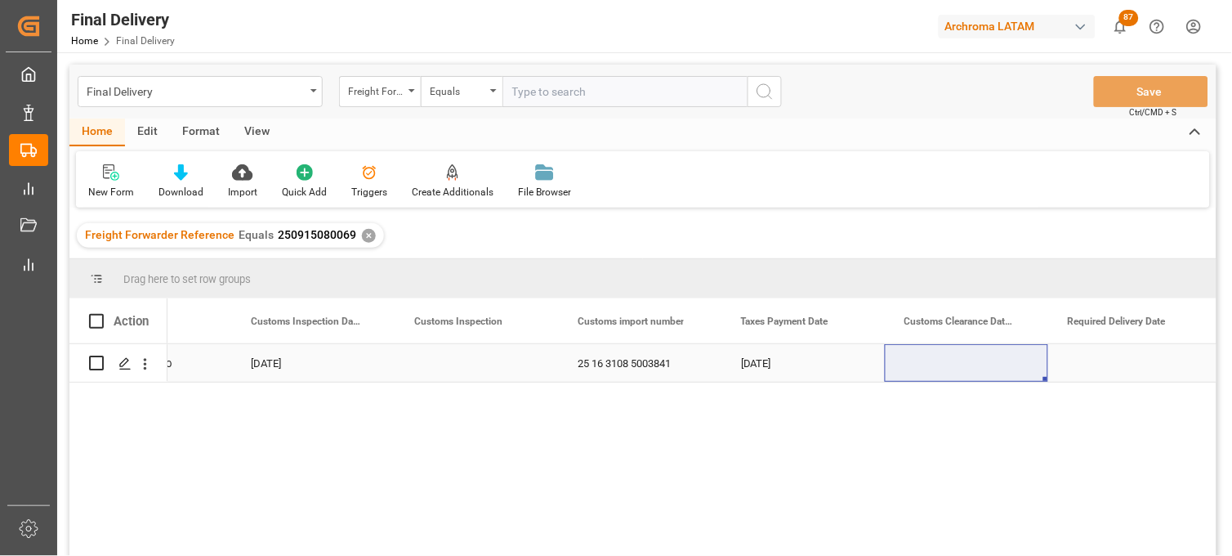
click at [1106, 365] on div "Press SPACE to select this row." at bounding box center [1129, 363] width 163 height 38
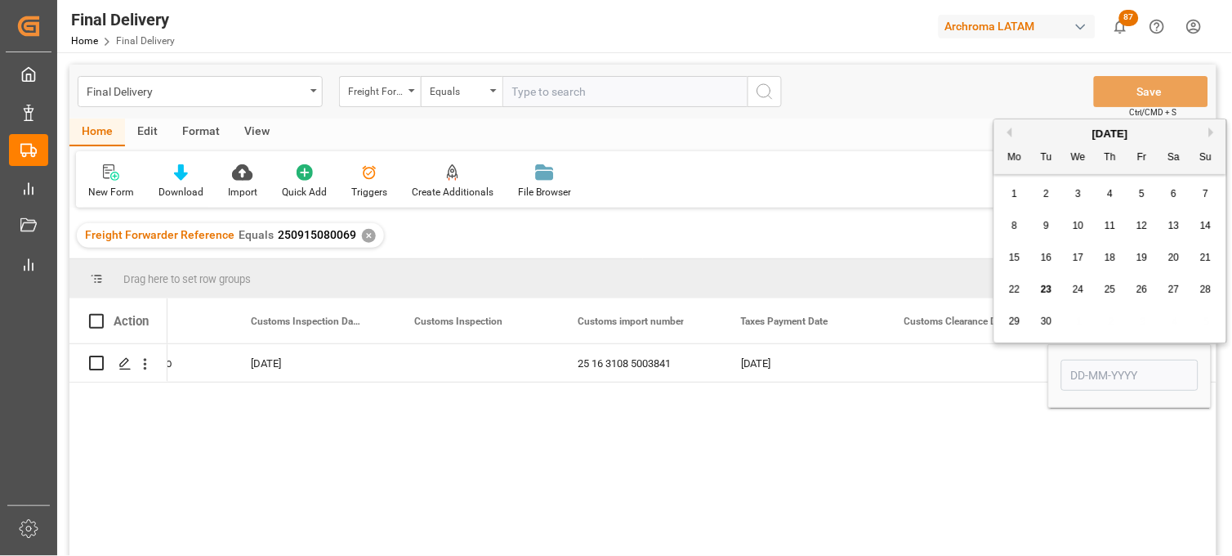
click at [1016, 321] on span "29" at bounding box center [1014, 320] width 11 height 11
type input "[DATE]"
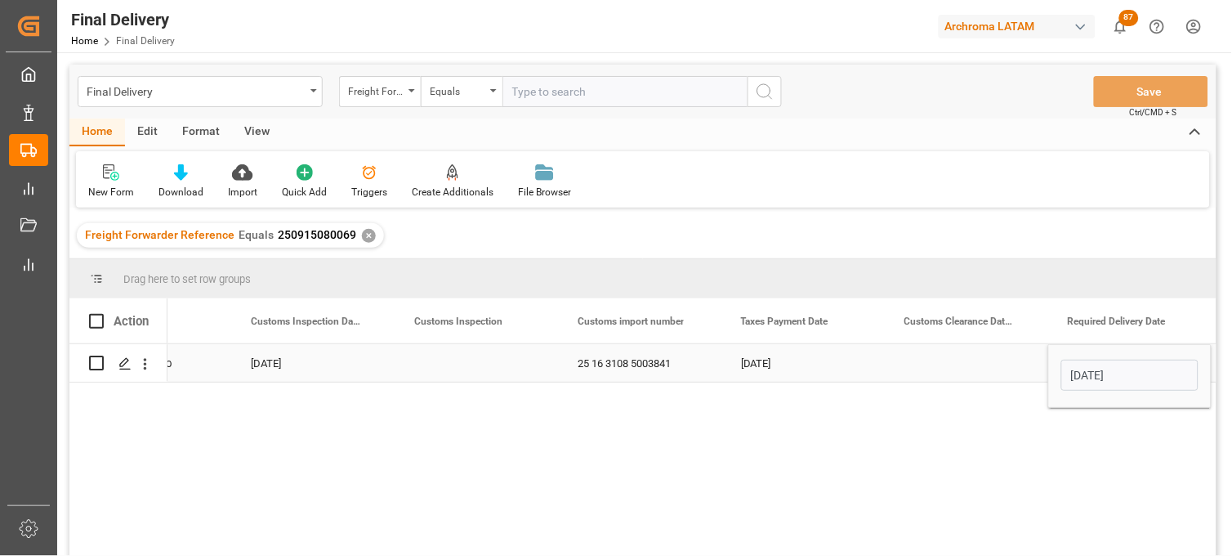
click at [978, 366] on div "Press SPACE to select this row." at bounding box center [966, 363] width 163 height 38
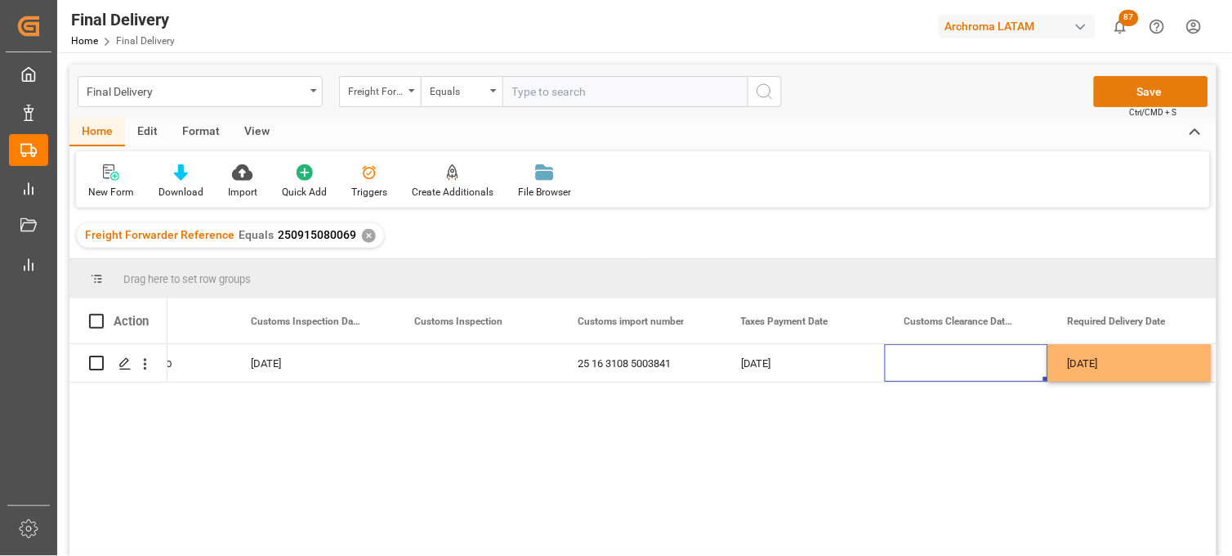
click at [1128, 93] on button "Save" at bounding box center [1151, 91] width 114 height 31
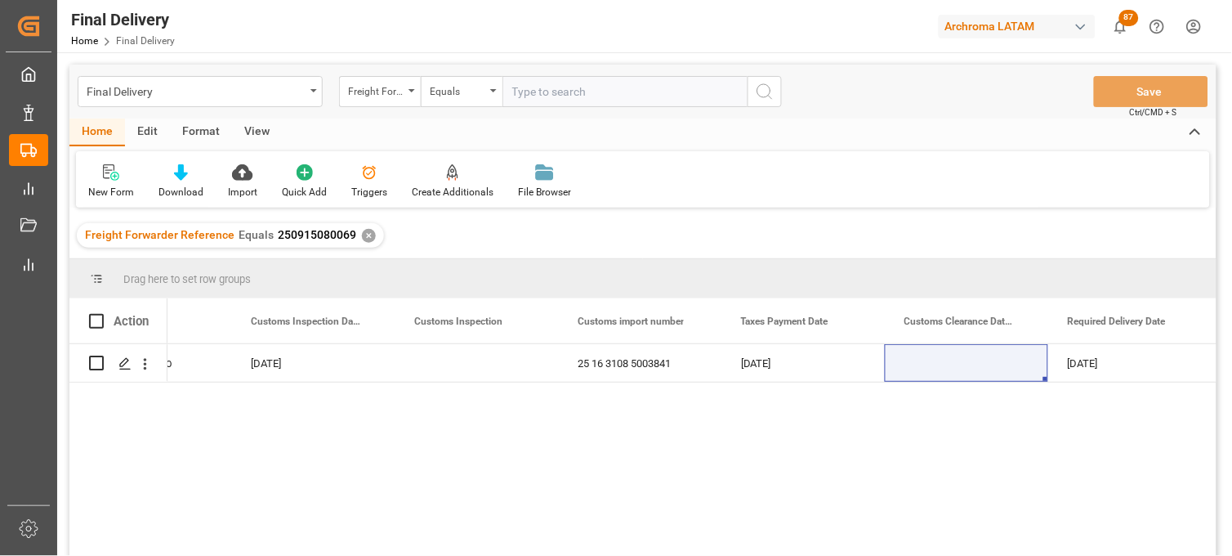
click at [362, 233] on div "✕" at bounding box center [369, 236] width 14 height 14
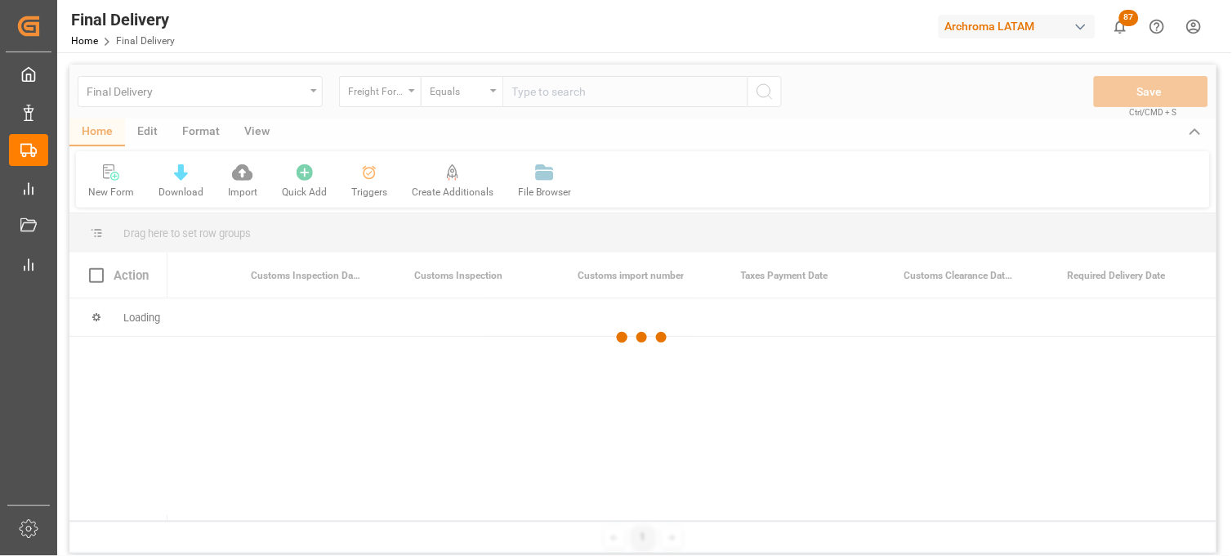
click at [525, 96] on div at bounding box center [642, 338] width 1147 height 546
click at [525, 95] on div at bounding box center [642, 338] width 1147 height 546
click at [526, 94] on div at bounding box center [642, 338] width 1147 height 546
drag, startPoint x: 549, startPoint y: 92, endPoint x: 561, endPoint y: 103, distance: 16.8
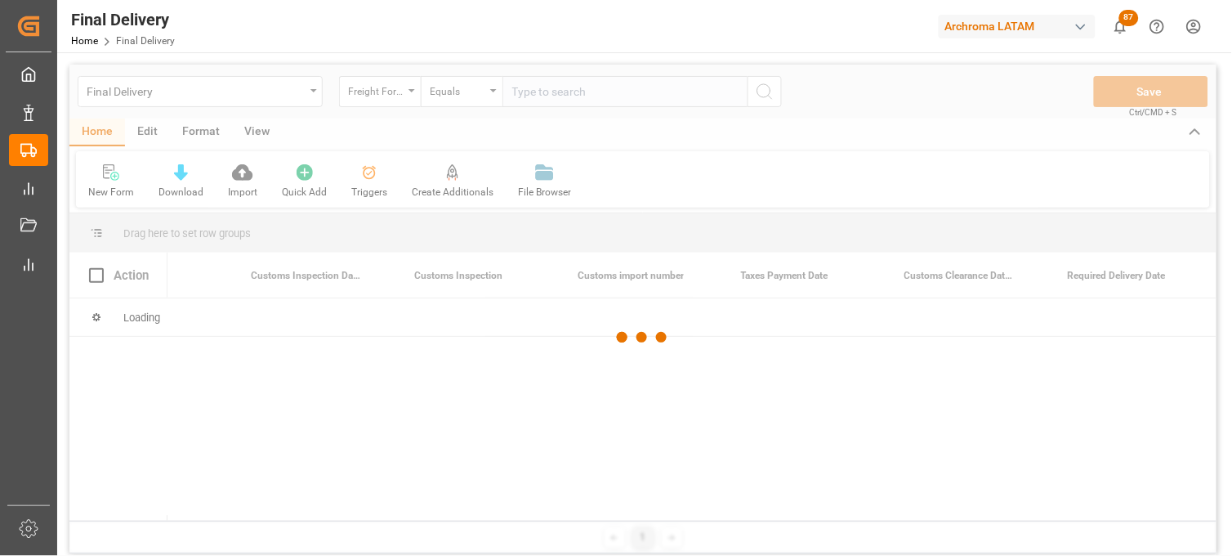
click at [551, 95] on div at bounding box center [642, 338] width 1147 height 546
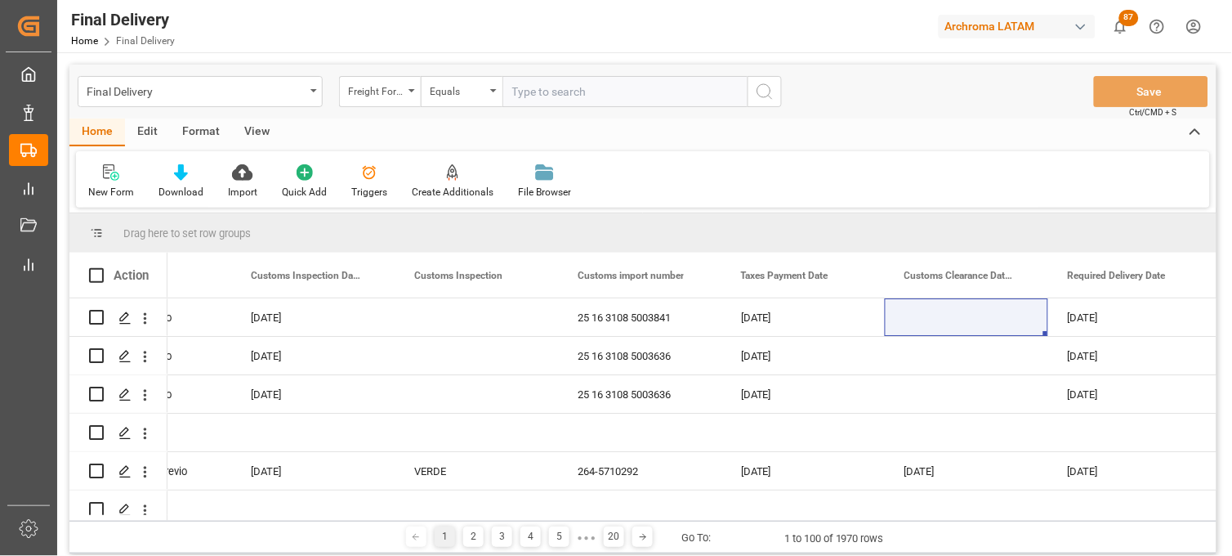
click at [526, 91] on input "text" at bounding box center [624, 91] width 245 height 31
paste input "250915080104"
type input "250915080104"
click at [757, 96] on icon "search button" at bounding box center [765, 92] width 20 height 20
